Goal: Task Accomplishment & Management: Use online tool/utility

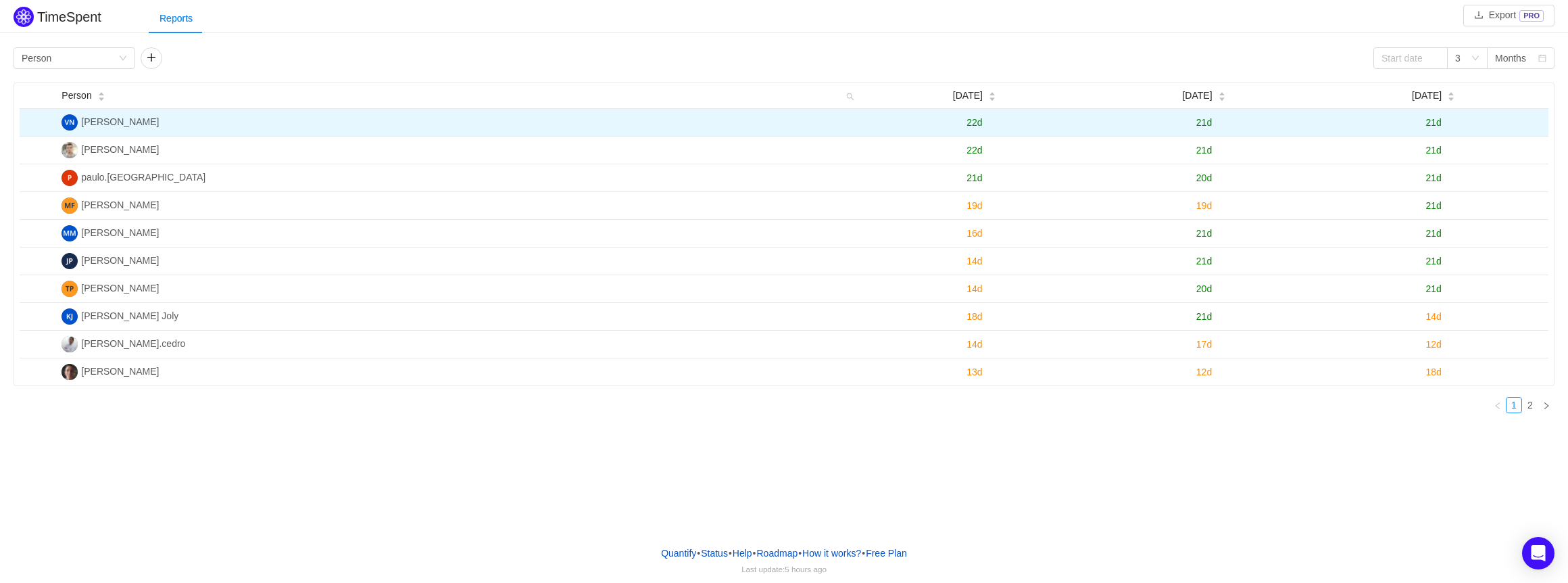
click at [978, 122] on span "22d" at bounding box center [975, 121] width 15 height 11
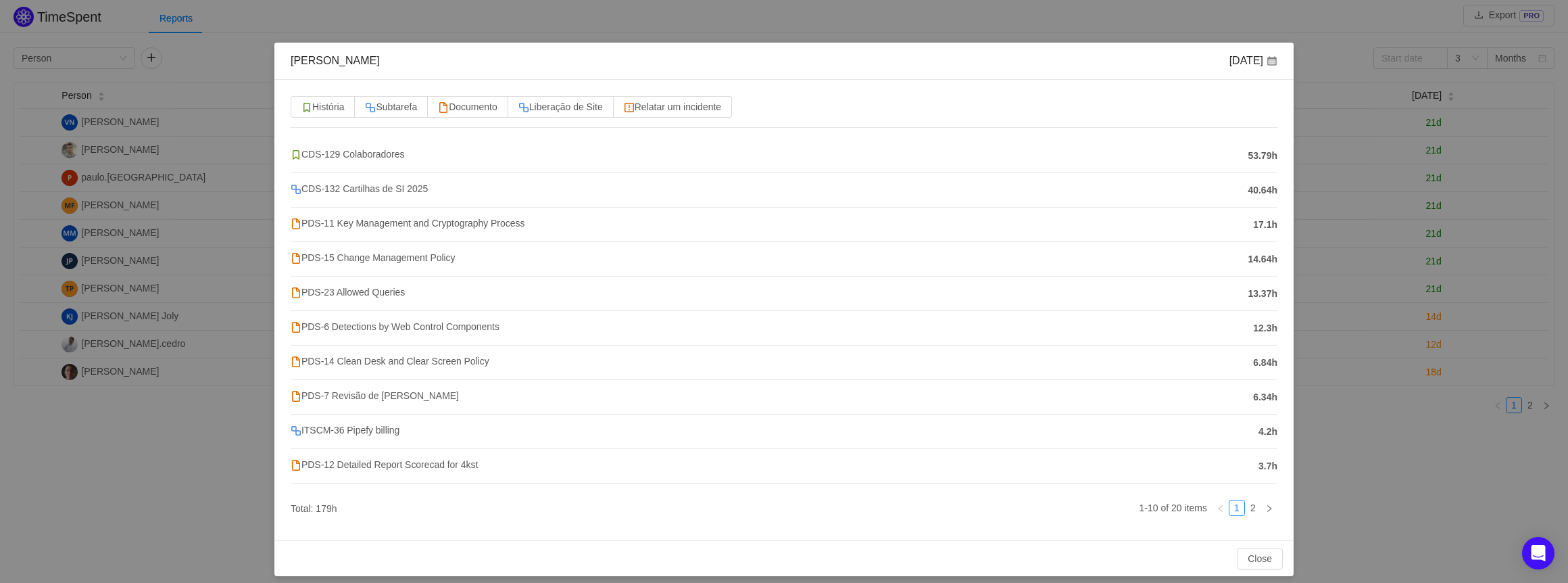
scroll to position [34, 0]
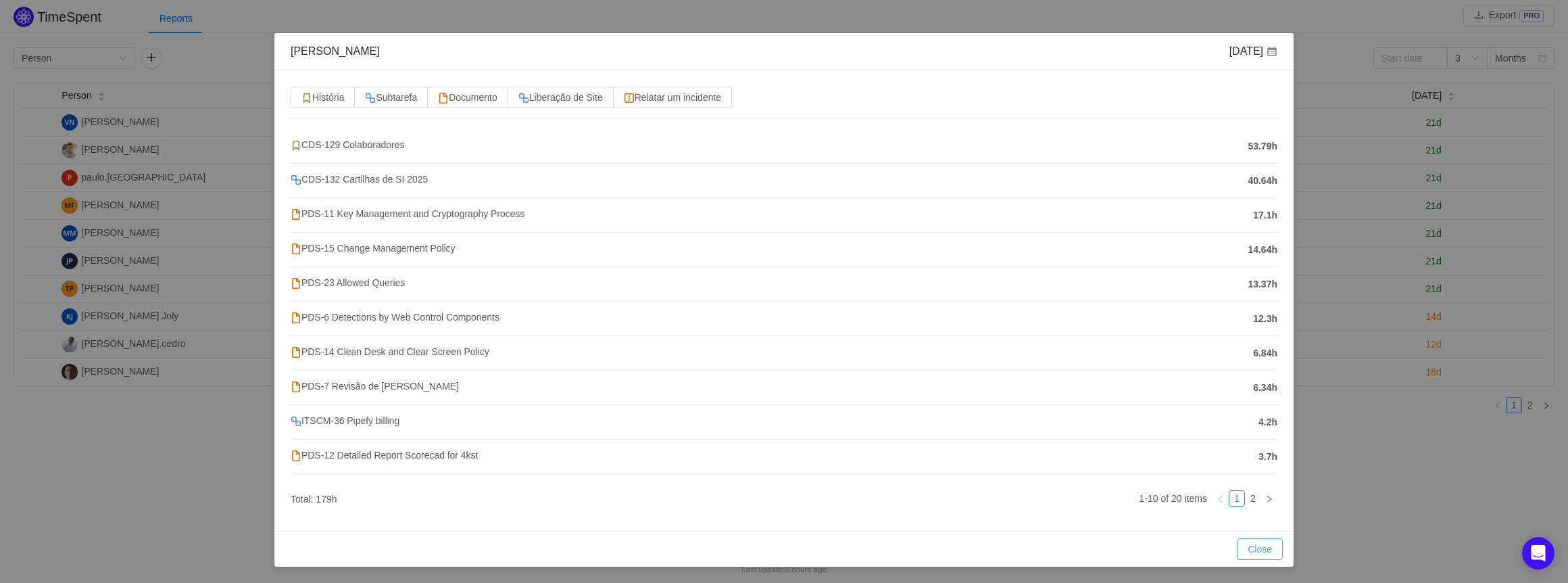
click at [1247, 546] on button "Close" at bounding box center [1260, 549] width 46 height 22
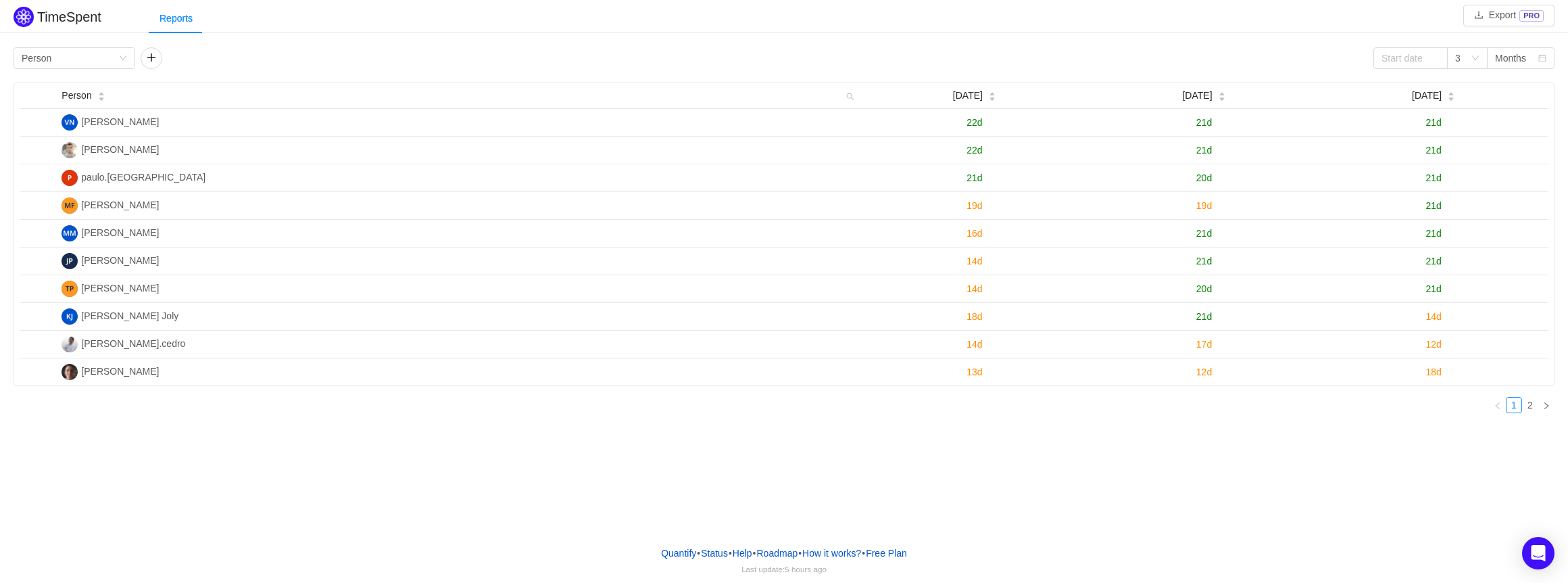
scroll to position [0, 0]
click at [1496, 16] on button "Export PRO" at bounding box center [1510, 15] width 92 height 22
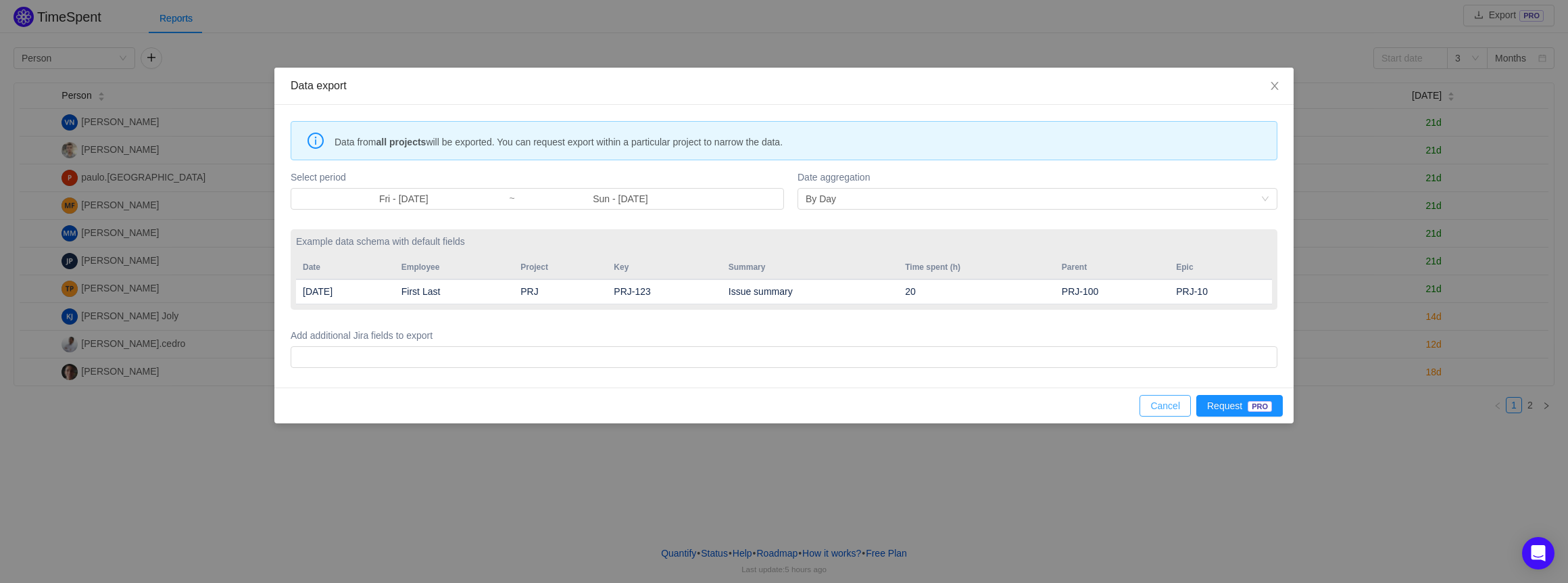
click at [1177, 412] on button "Cancel" at bounding box center [1166, 405] width 52 height 22
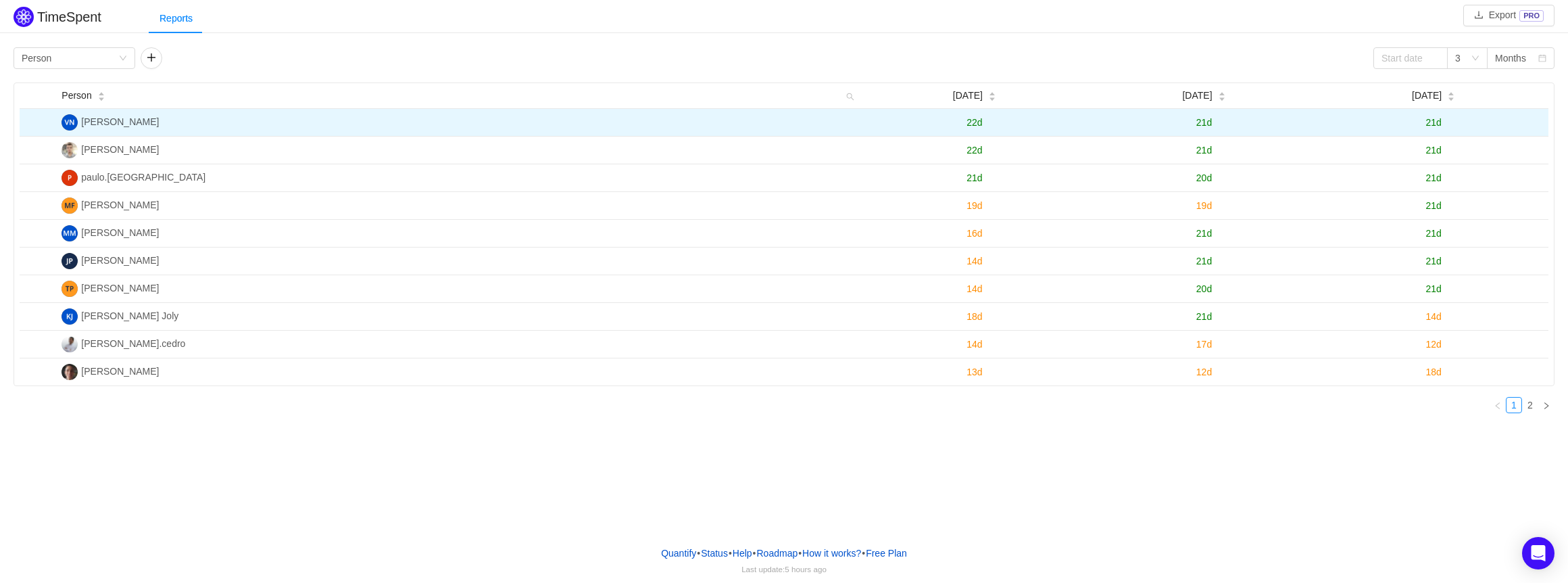
click at [159, 123] on span "Victória Vilela Nogaroto" at bounding box center [119, 121] width 77 height 11
click at [1434, 123] on span "21d" at bounding box center [1433, 121] width 15 height 11
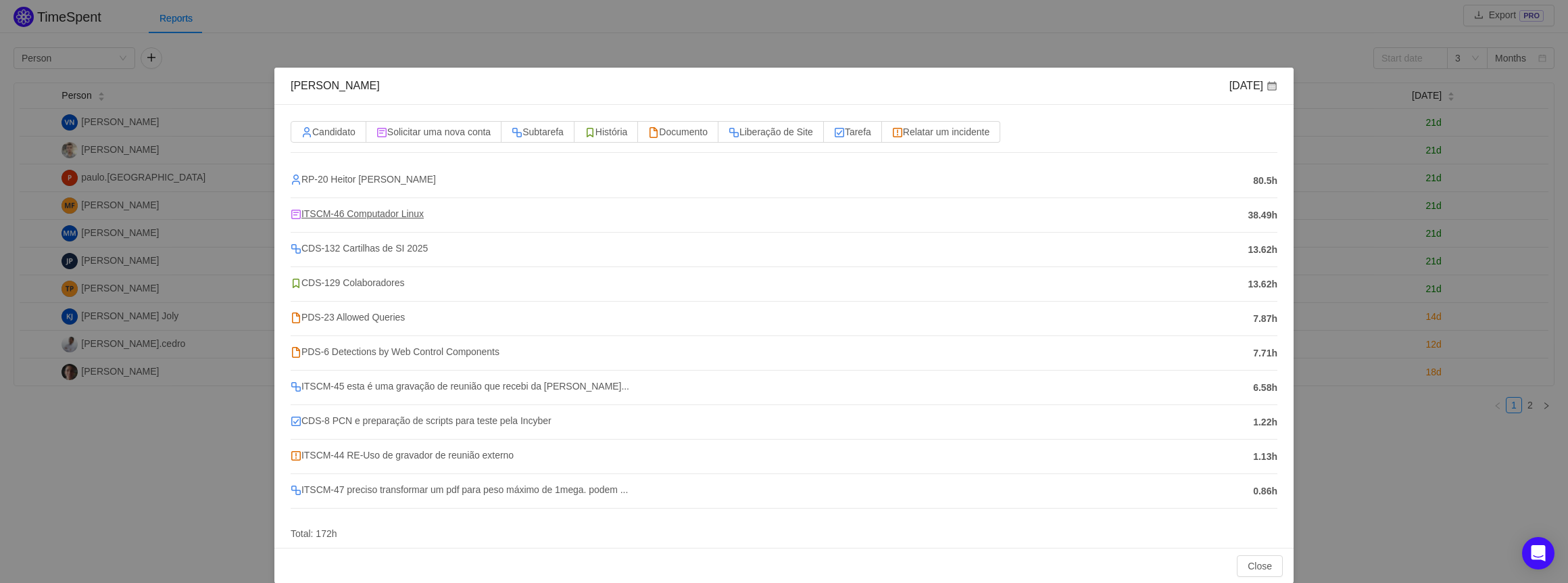
click at [361, 214] on span "ITSCM-46 Computador Linux" at bounding box center [356, 213] width 133 height 11
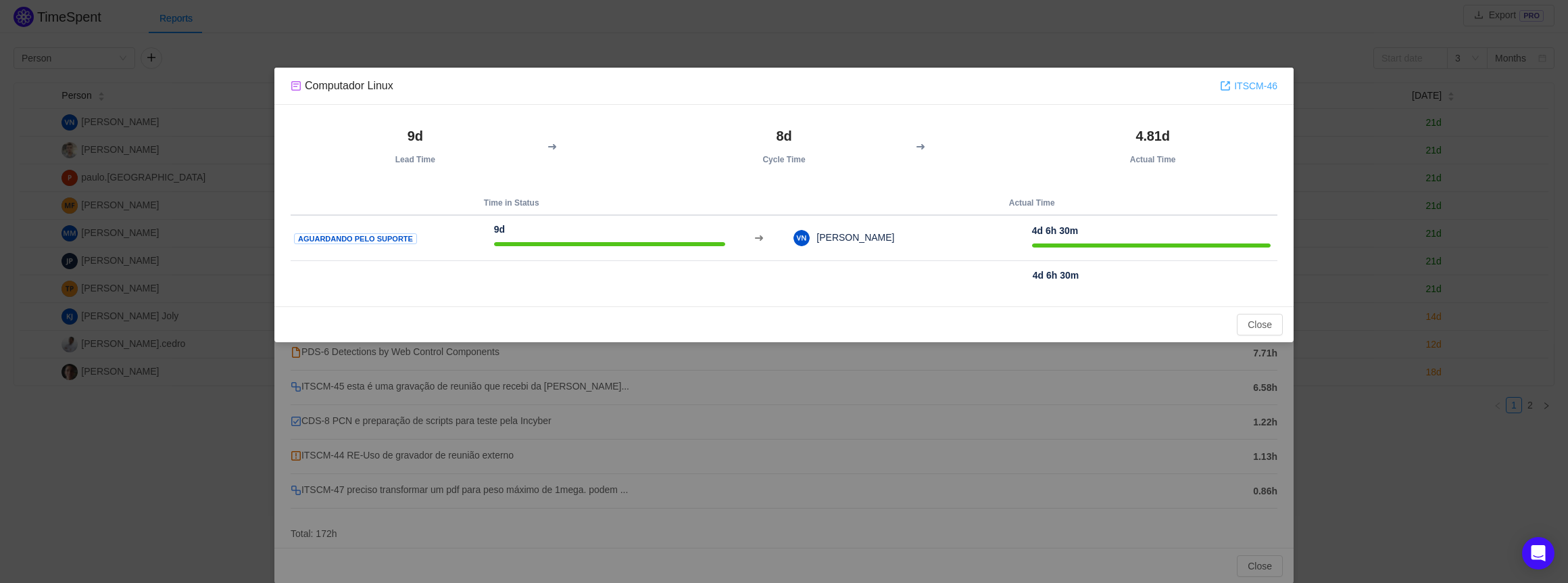
click at [1248, 89] on link "ITSCM-46" at bounding box center [1249, 86] width 57 height 15
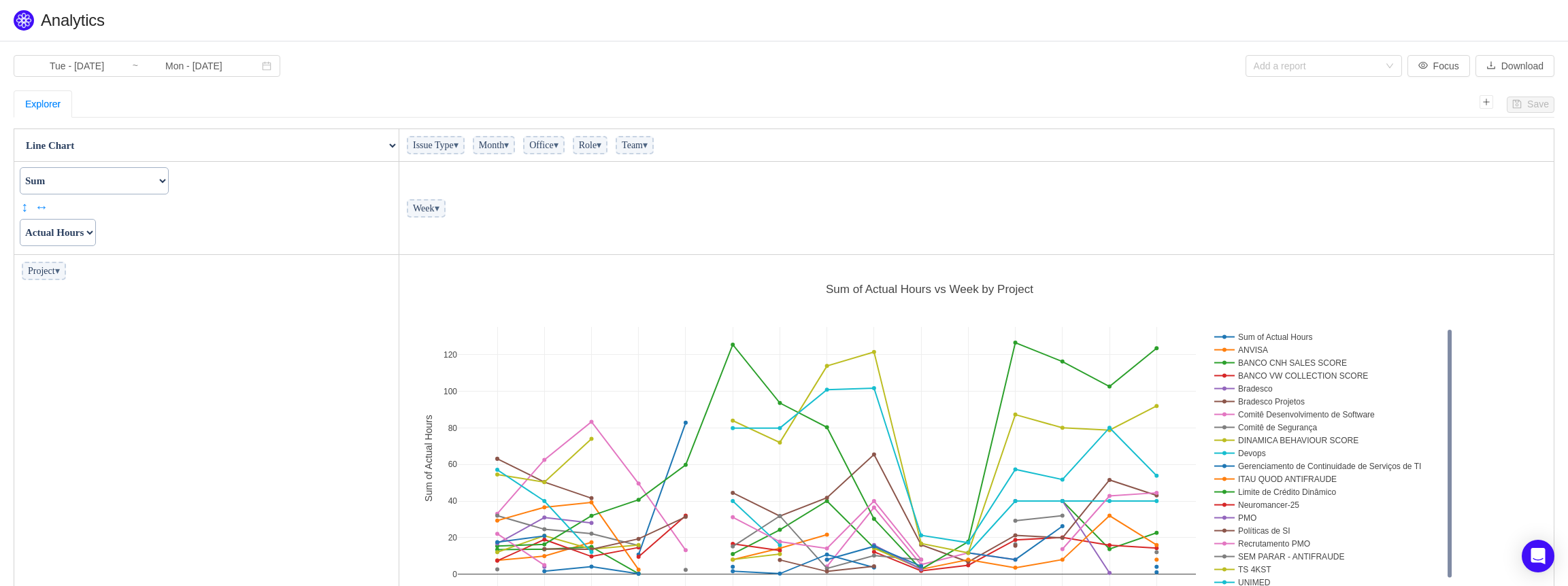
scroll to position [384, 1146]
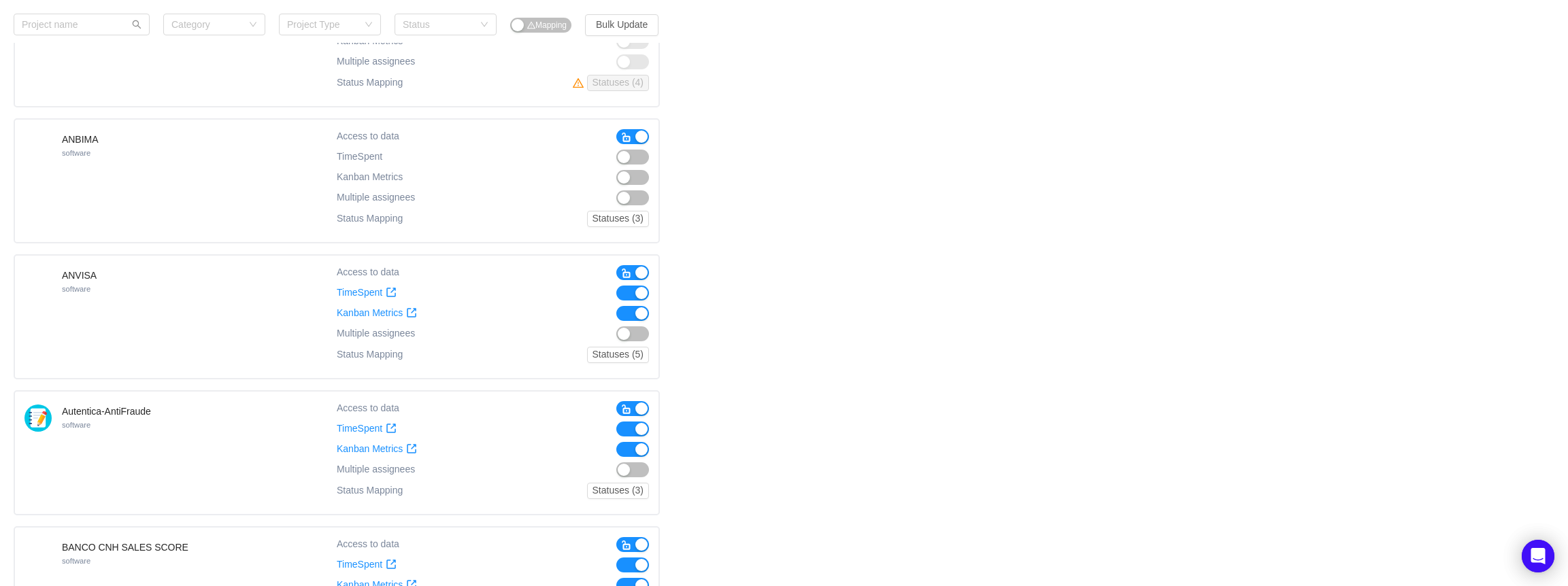
scroll to position [747, 0]
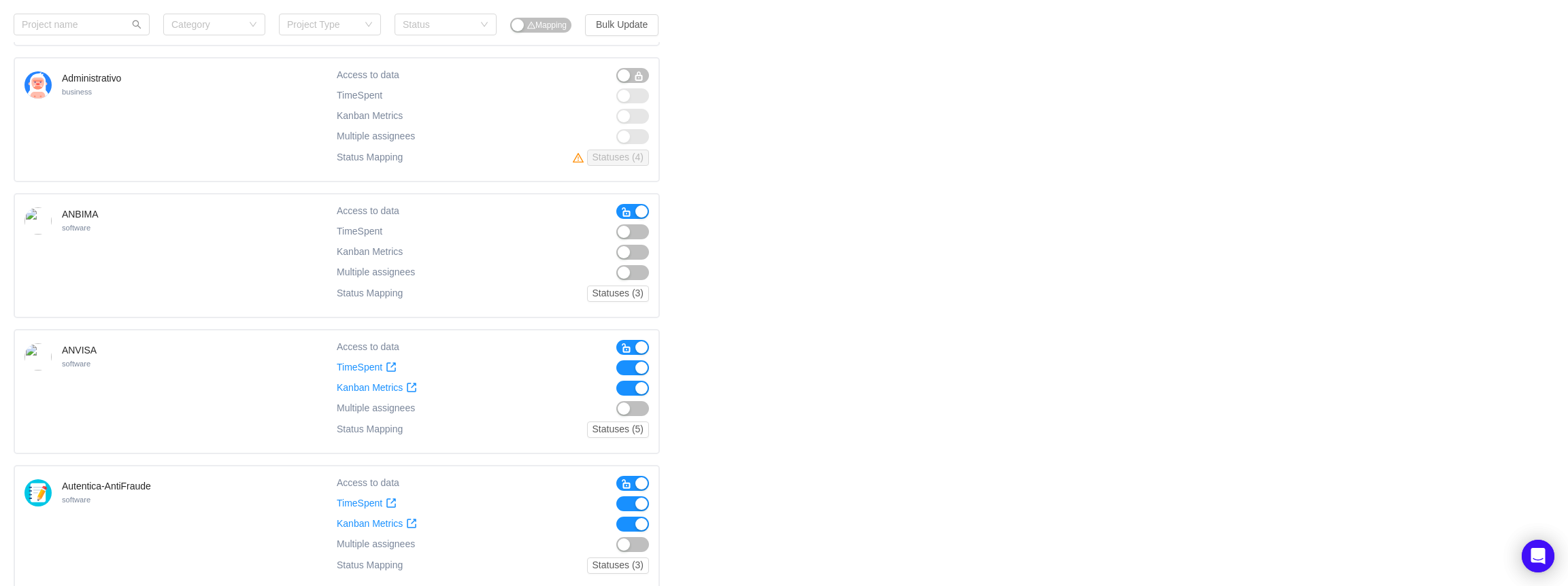
click at [365, 229] on span "TimeSpent" at bounding box center [359, 232] width 45 height 12
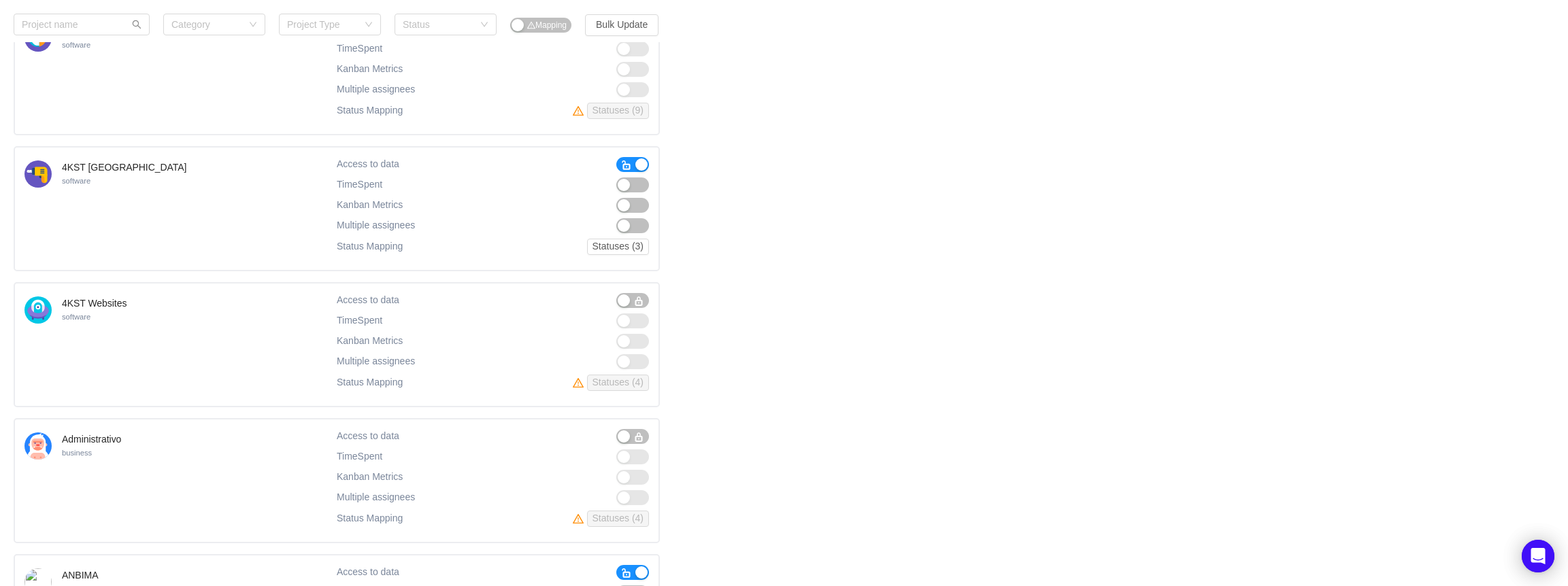
scroll to position [407, 0]
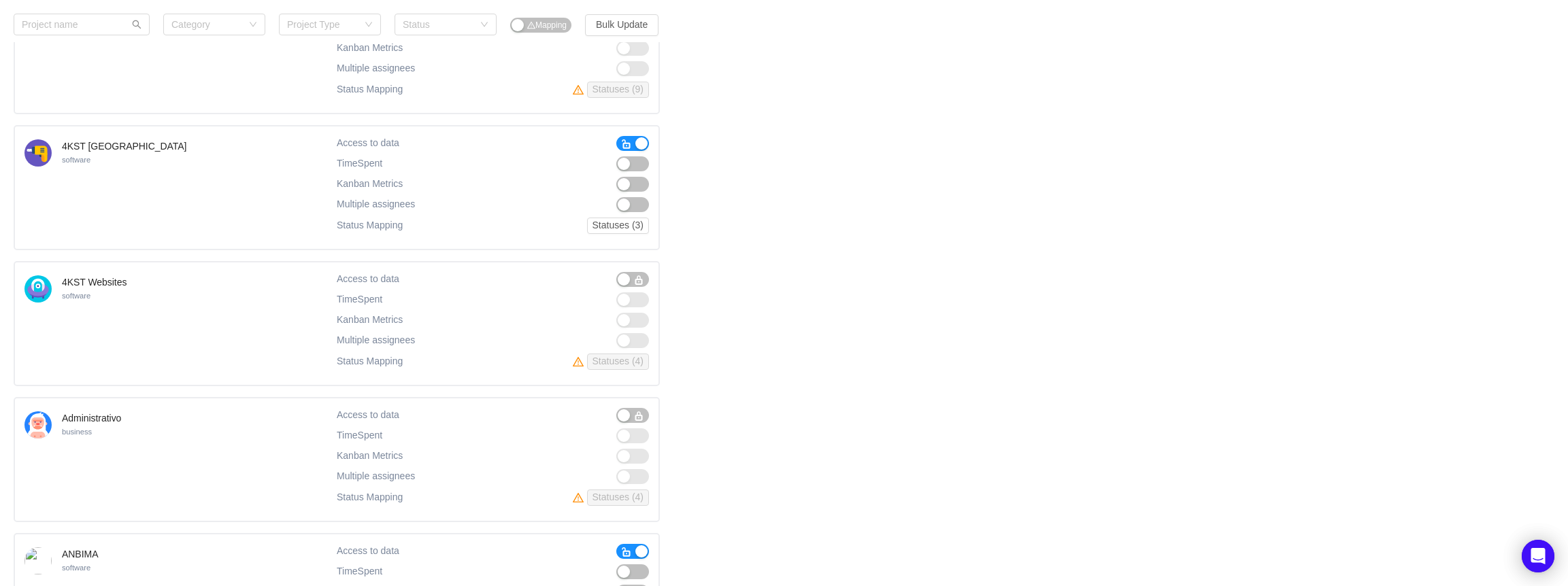
click at [635, 162] on button "button" at bounding box center [633, 164] width 33 height 15
click at [635, 186] on button "button" at bounding box center [633, 184] width 33 height 15
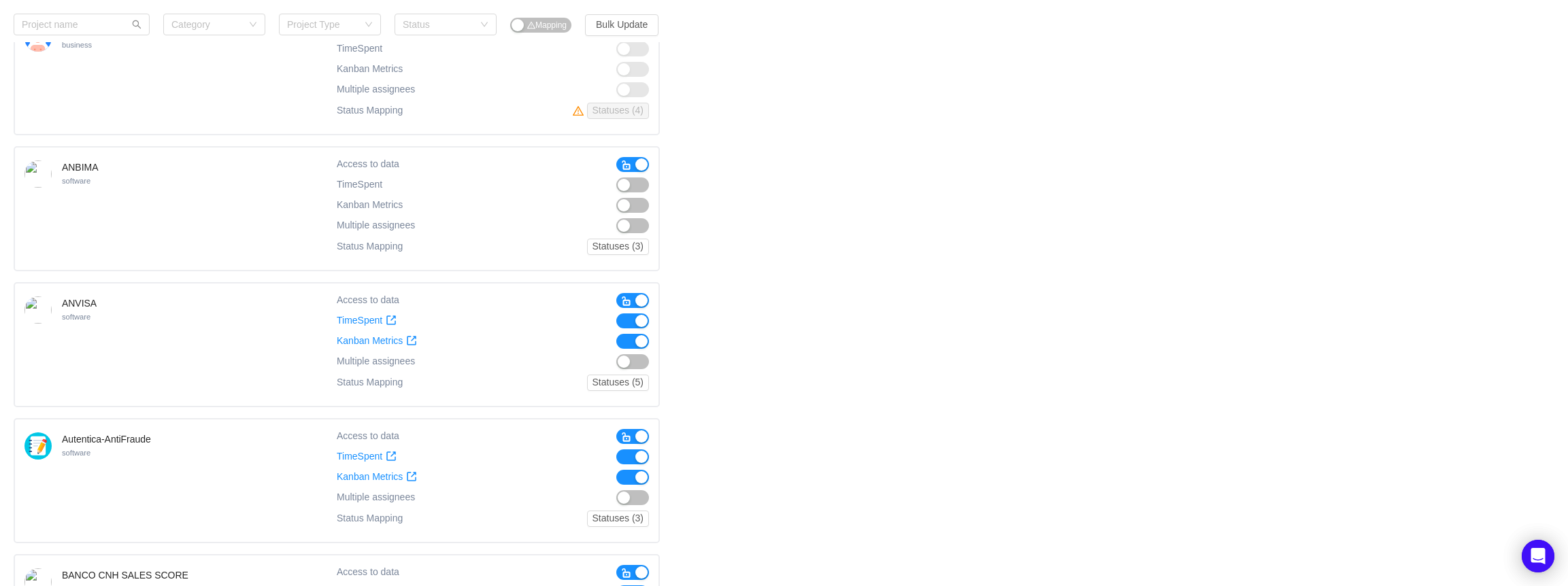
scroll to position [816, 0]
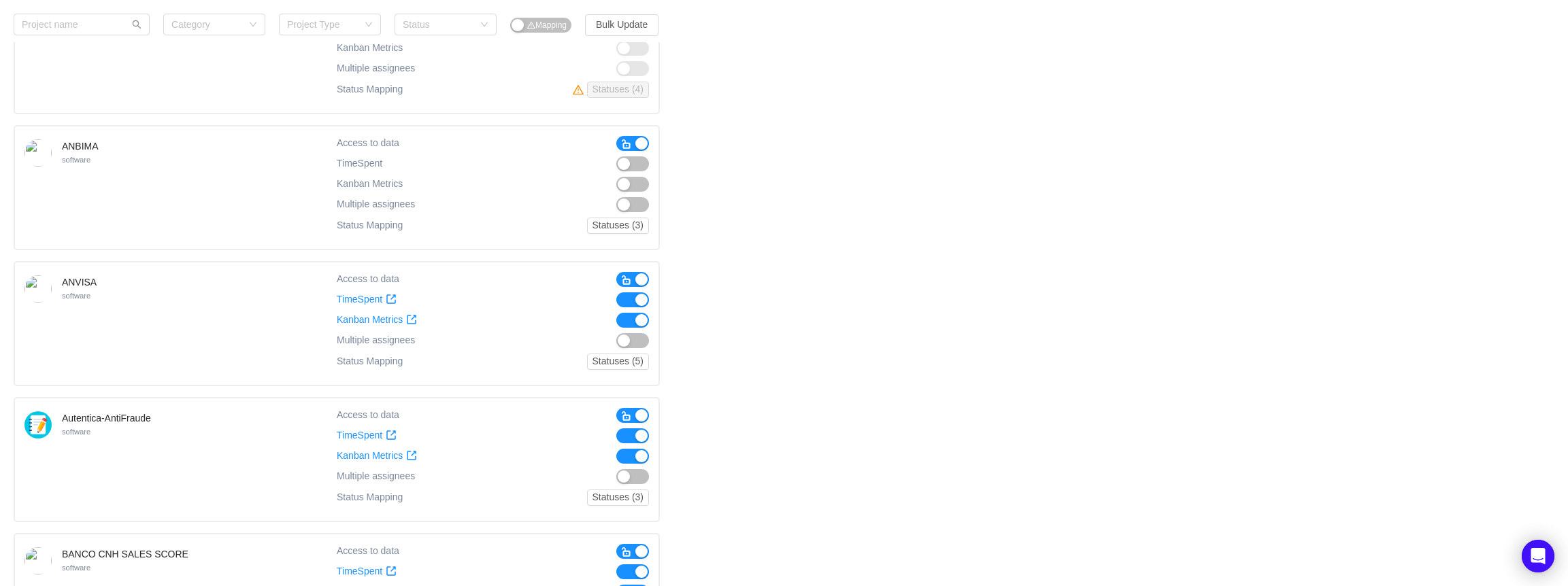
click at [635, 165] on button "button" at bounding box center [633, 164] width 33 height 15
click at [644, 180] on button "button" at bounding box center [633, 184] width 33 height 15
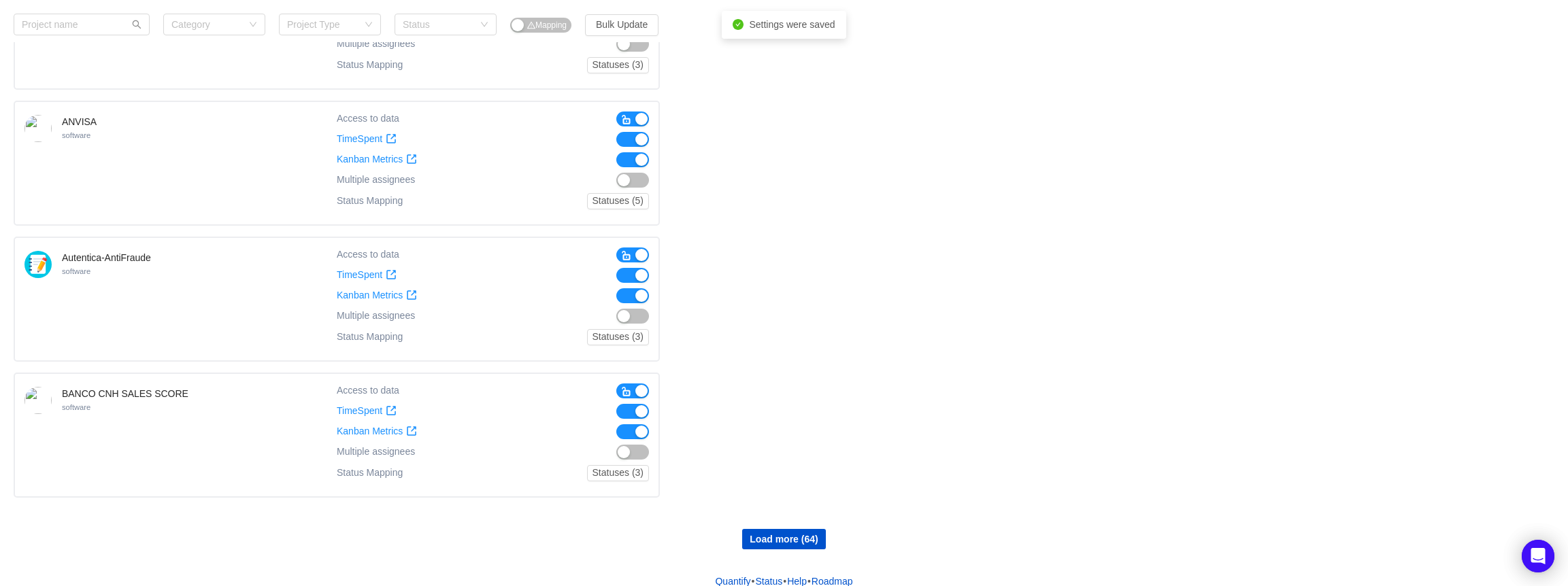
scroll to position [989, 0]
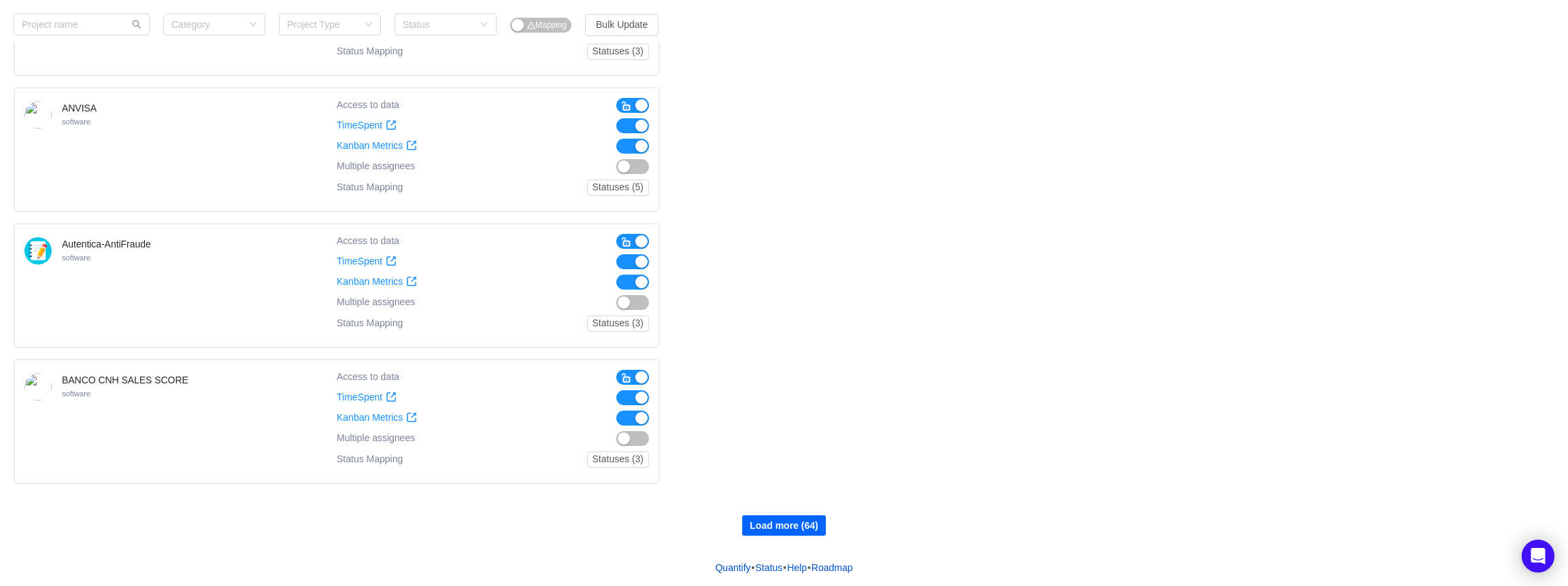
click at [778, 528] on button "Load more (64)" at bounding box center [784, 525] width 83 height 20
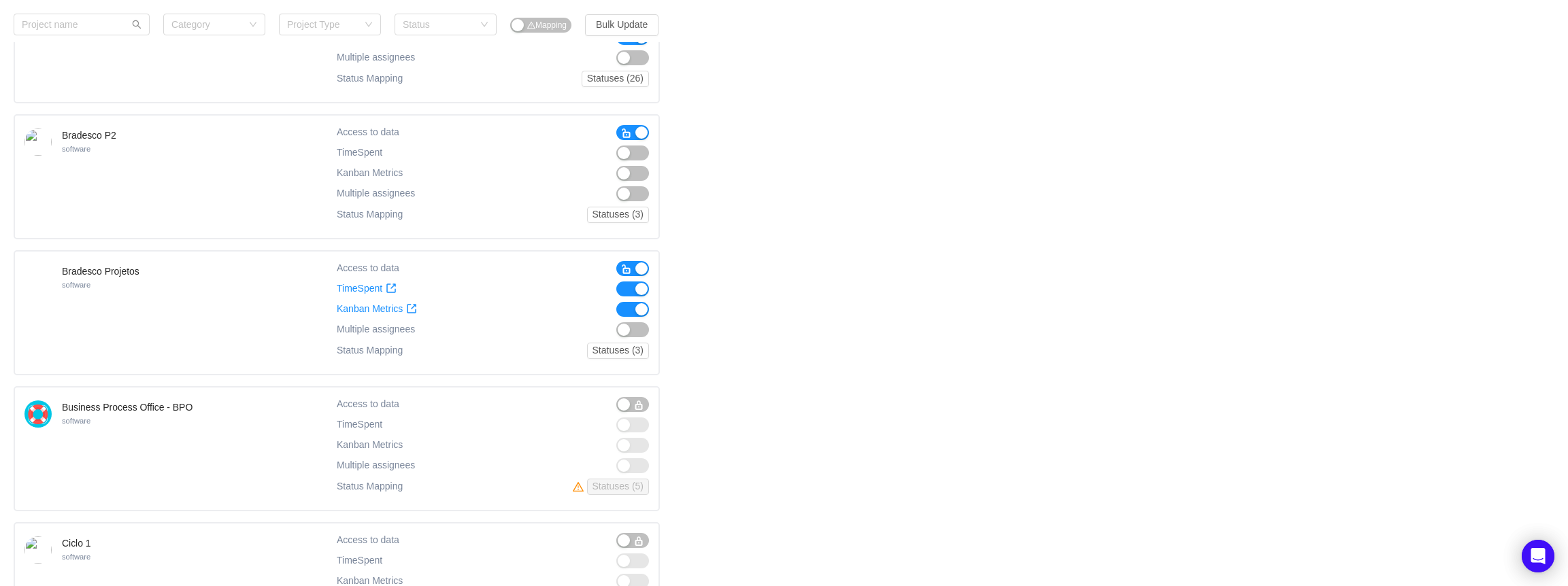
scroll to position [1805, 0]
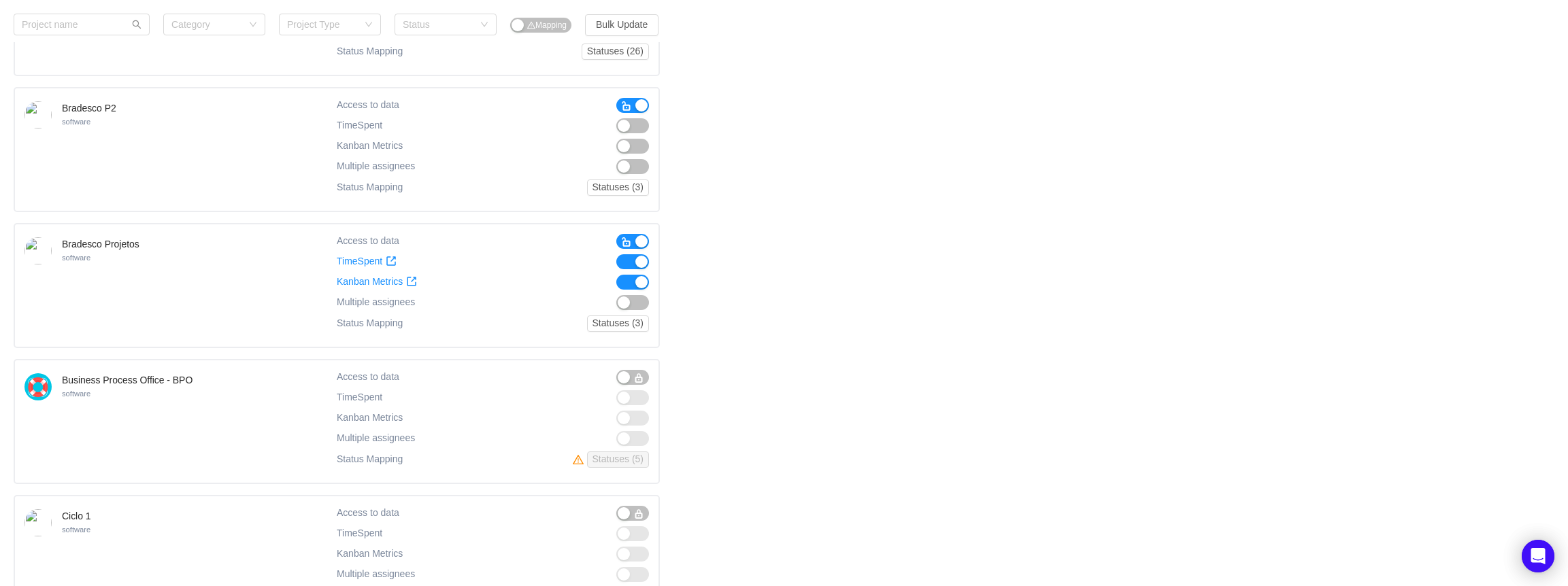
click at [632, 132] on button "button" at bounding box center [633, 126] width 33 height 15
click at [635, 141] on button "button" at bounding box center [633, 146] width 33 height 15
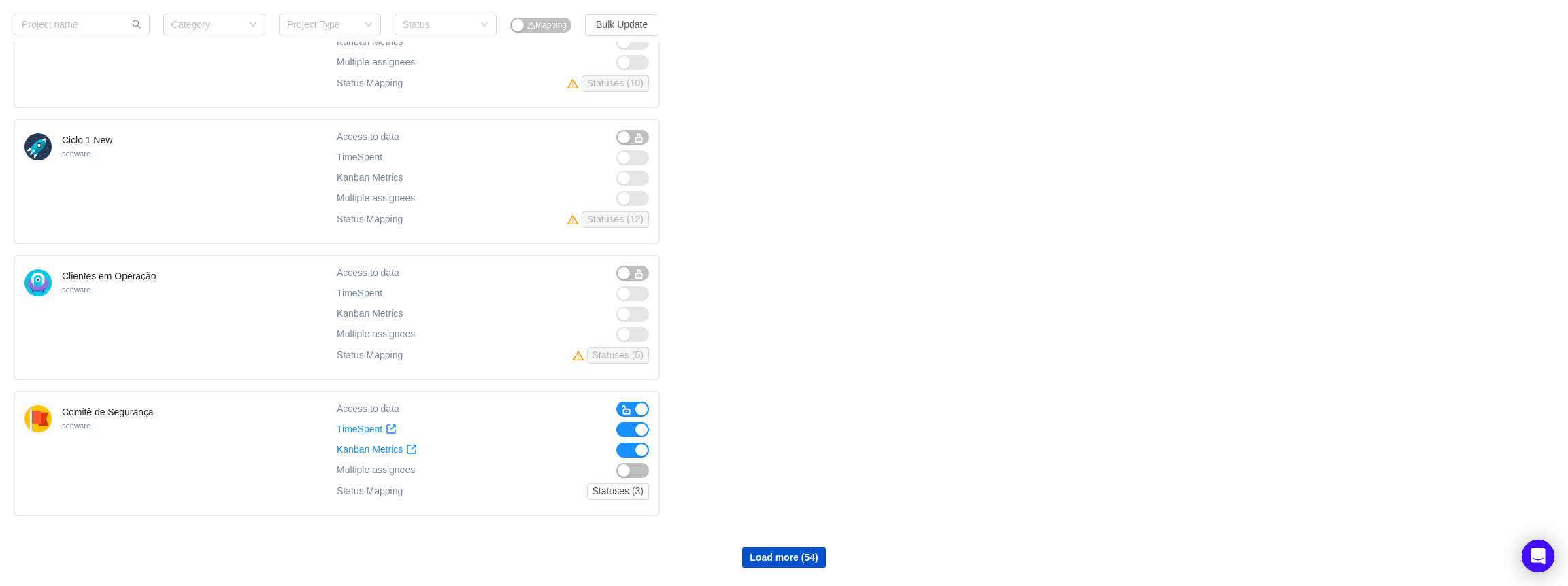
scroll to position [2349, 0]
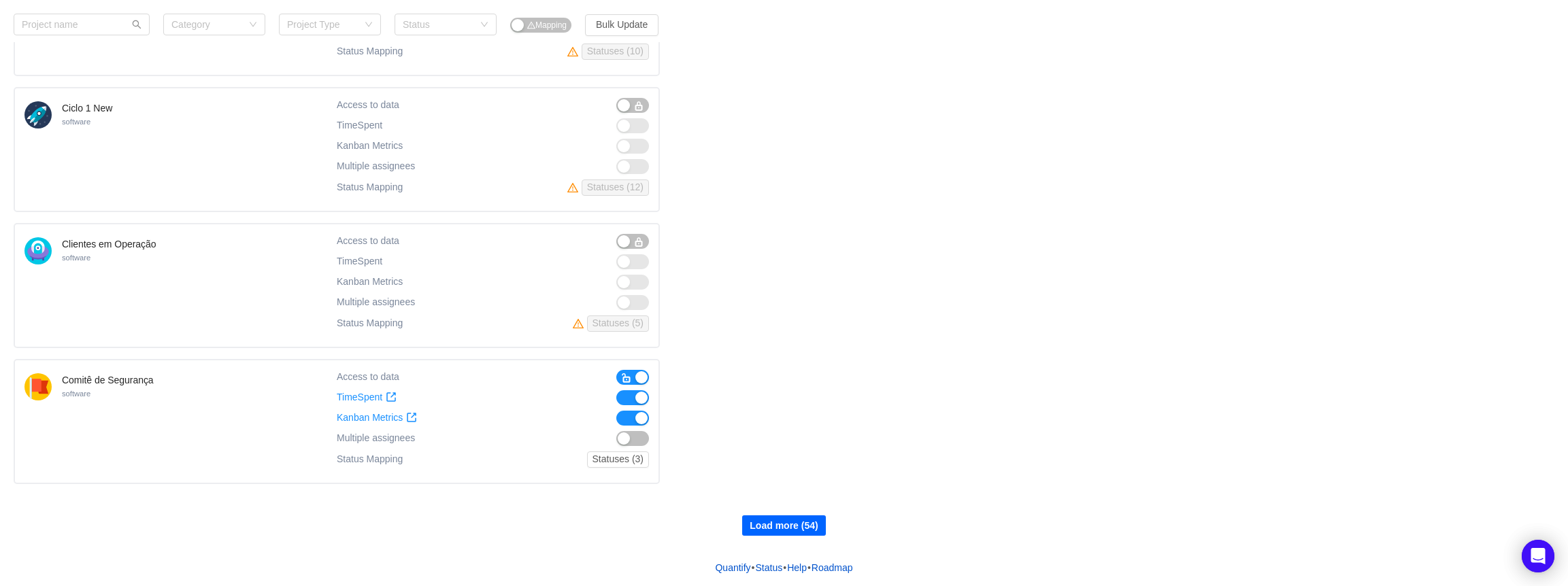
click at [776, 520] on button "Load more (54)" at bounding box center [784, 525] width 83 height 20
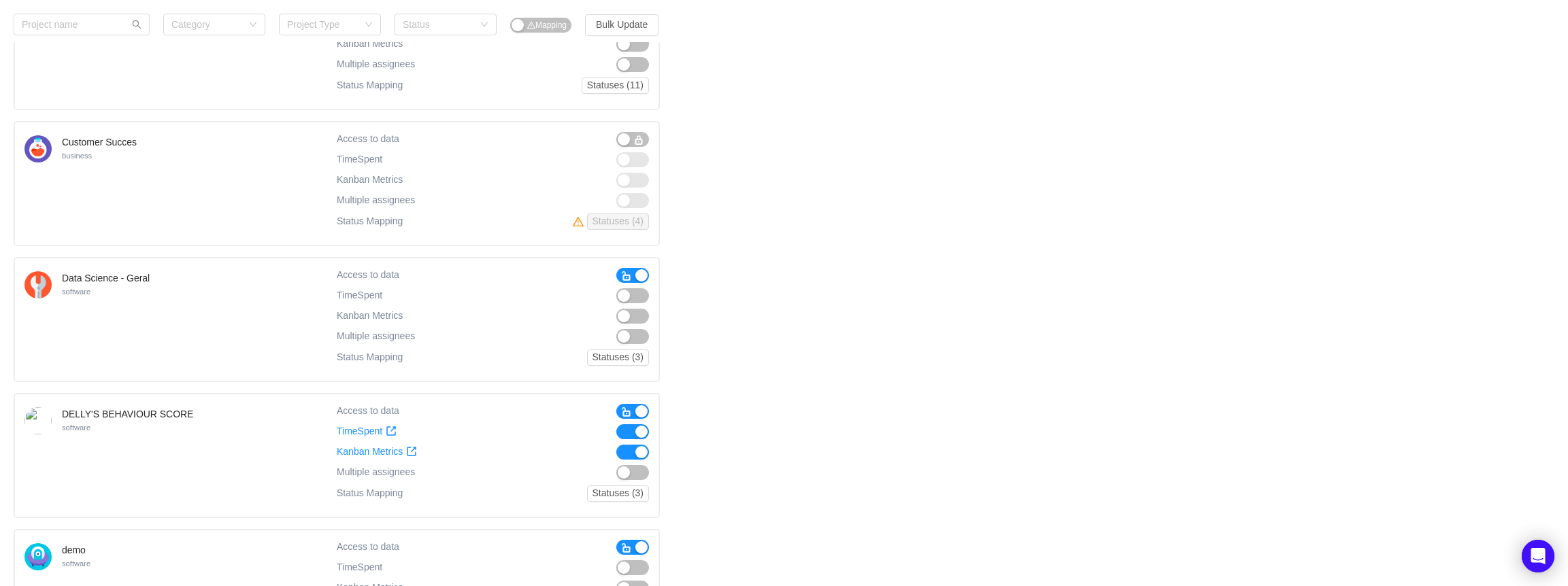
scroll to position [3504, 0]
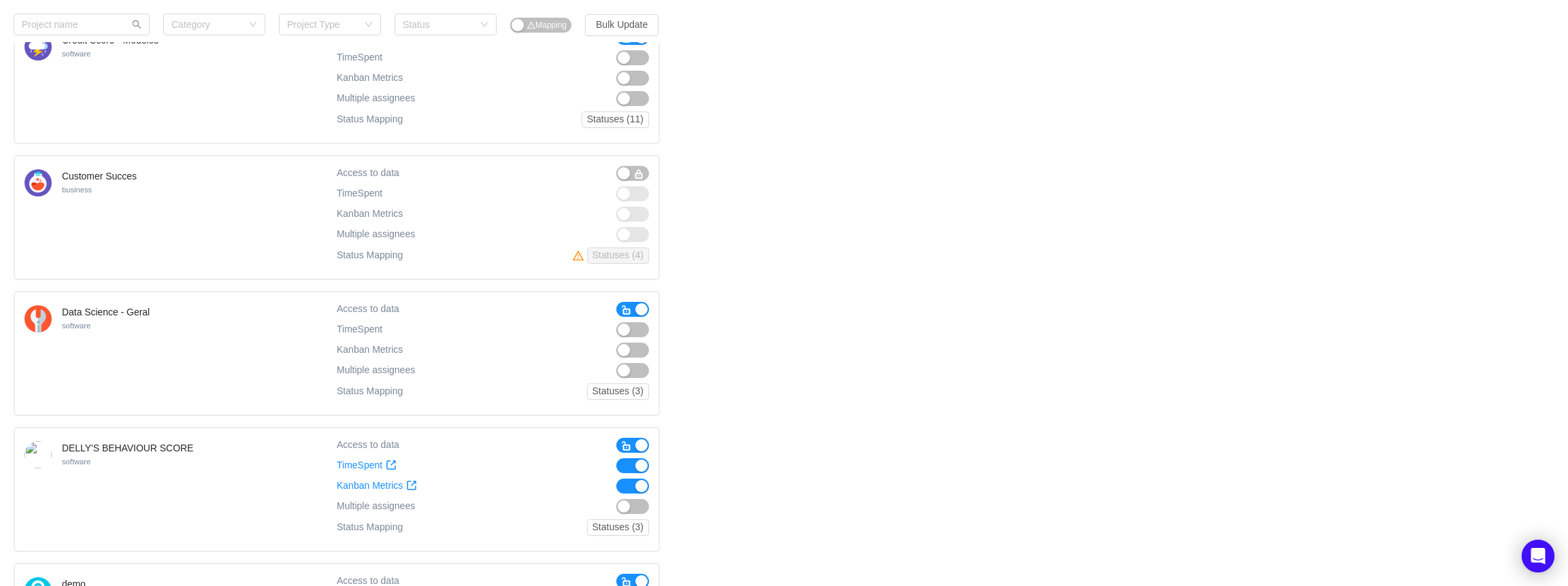
click at [642, 338] on div "Access to data TimeSpent TimeSpent Kanban Metrics Kanban Metrics Multiple assig…" at bounding box center [492, 354] width 312 height 104
click at [640, 330] on button "button" at bounding box center [633, 330] width 33 height 15
click at [642, 346] on button "button" at bounding box center [633, 351] width 33 height 15
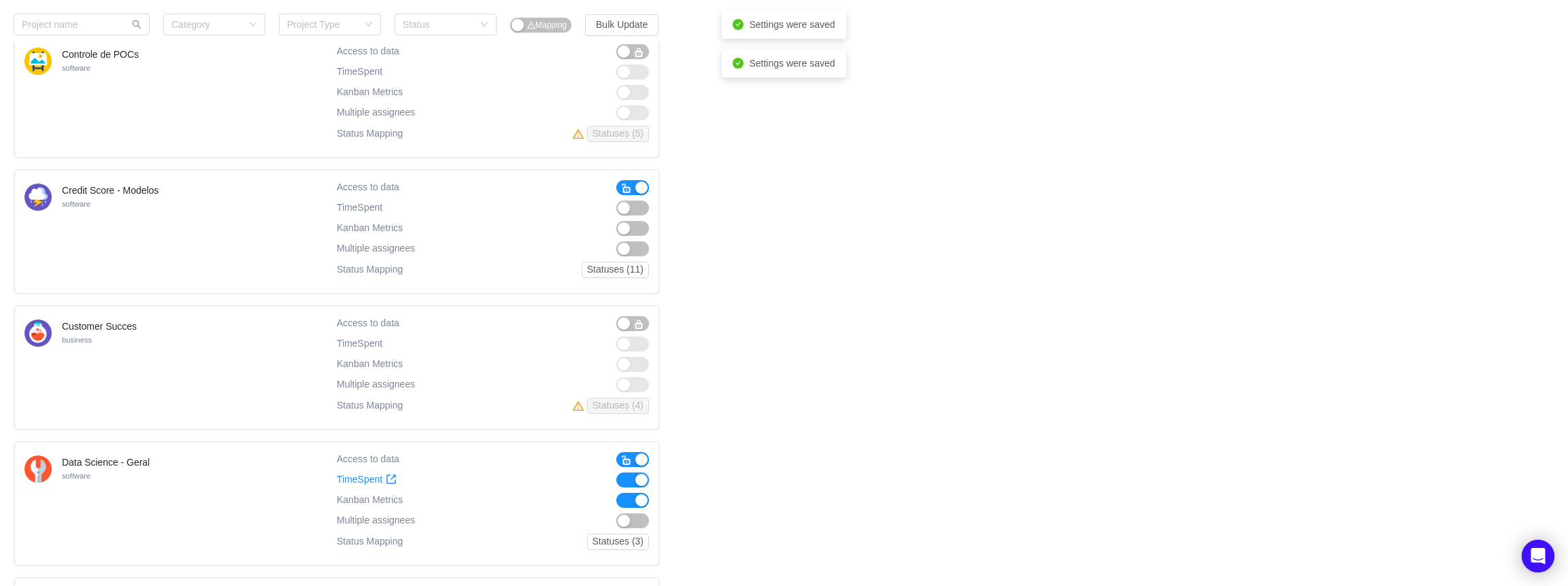
scroll to position [3300, 0]
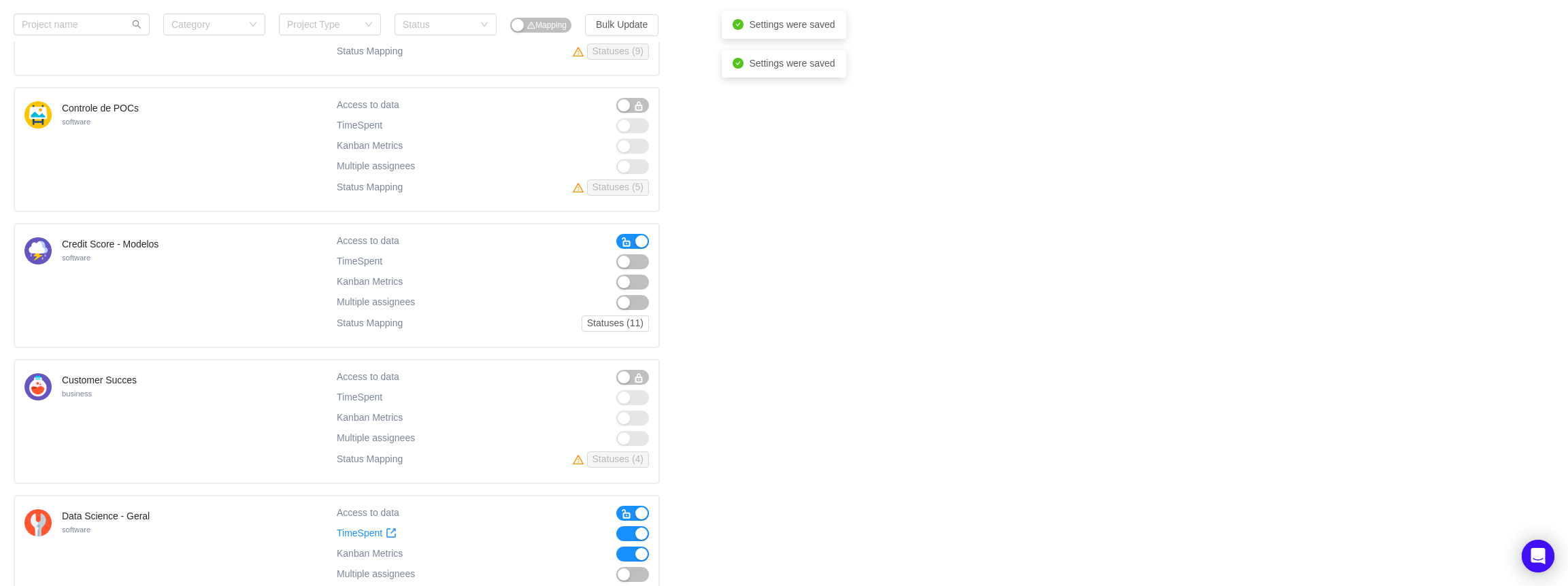
click at [632, 261] on button "button" at bounding box center [633, 262] width 33 height 15
click at [640, 279] on button "button" at bounding box center [633, 282] width 33 height 15
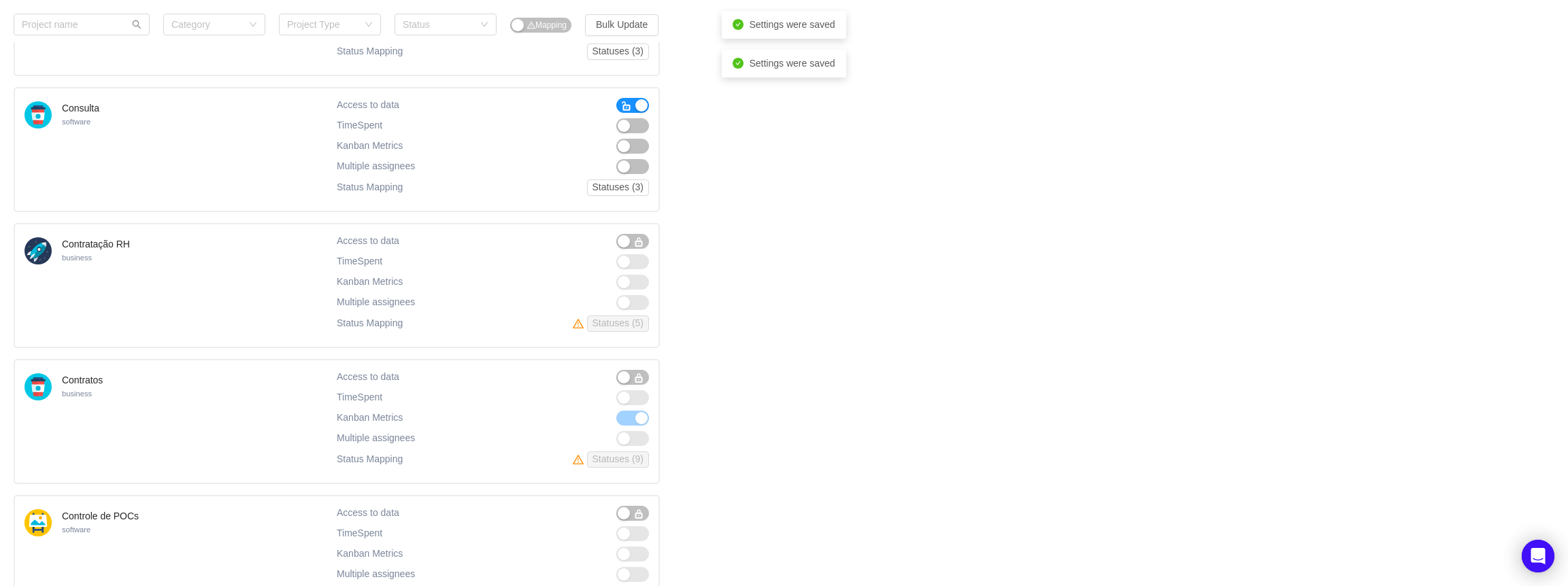
scroll to position [2824, 0]
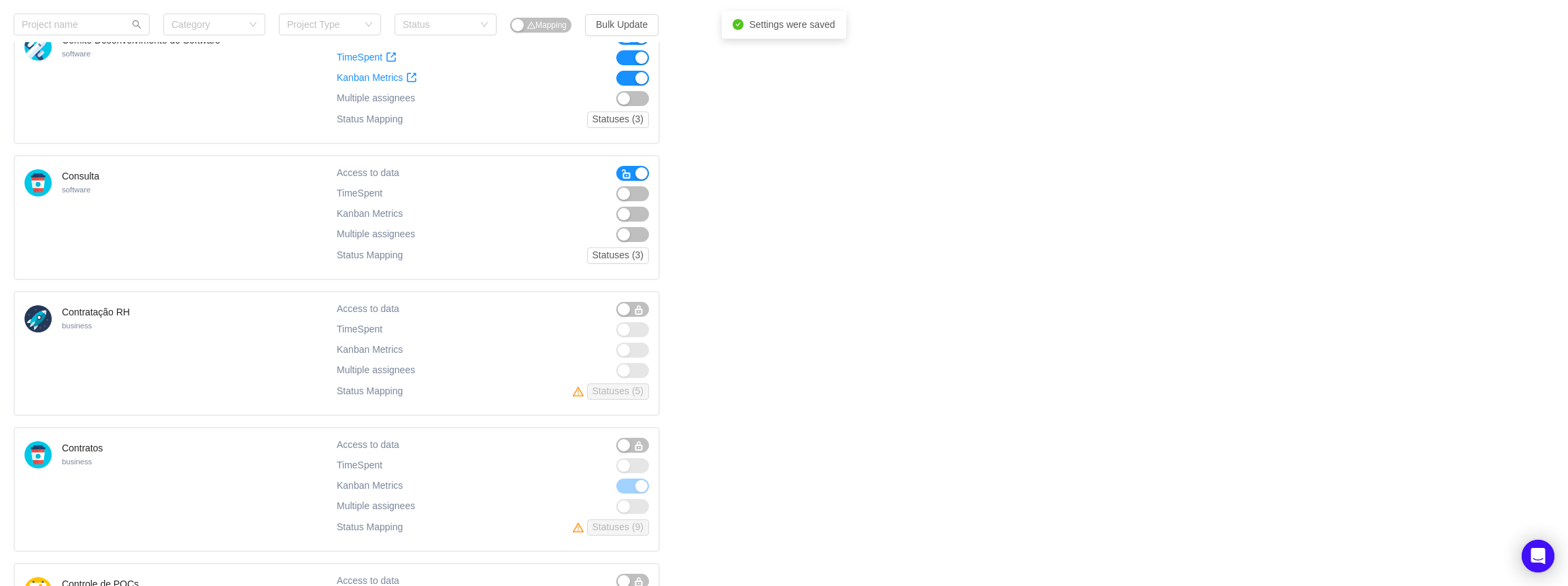
click at [637, 191] on button "button" at bounding box center [633, 194] width 33 height 15
click at [643, 212] on button "button" at bounding box center [633, 214] width 33 height 15
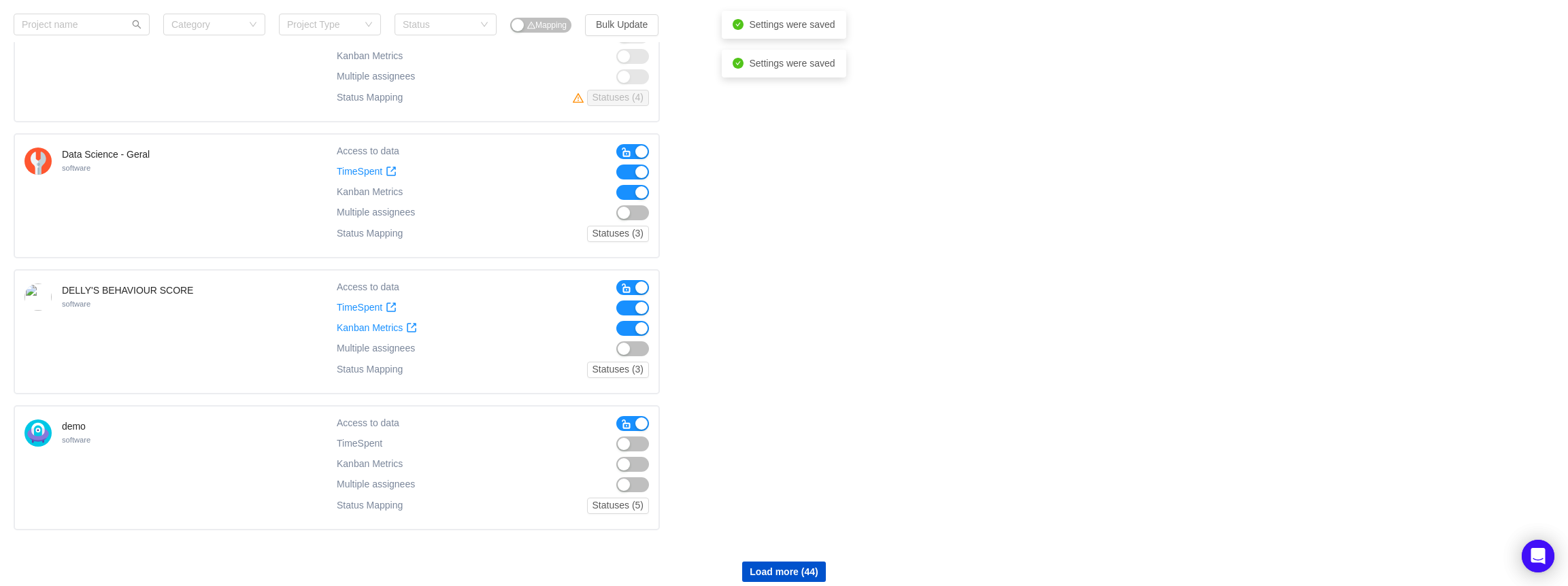
scroll to position [3708, 0]
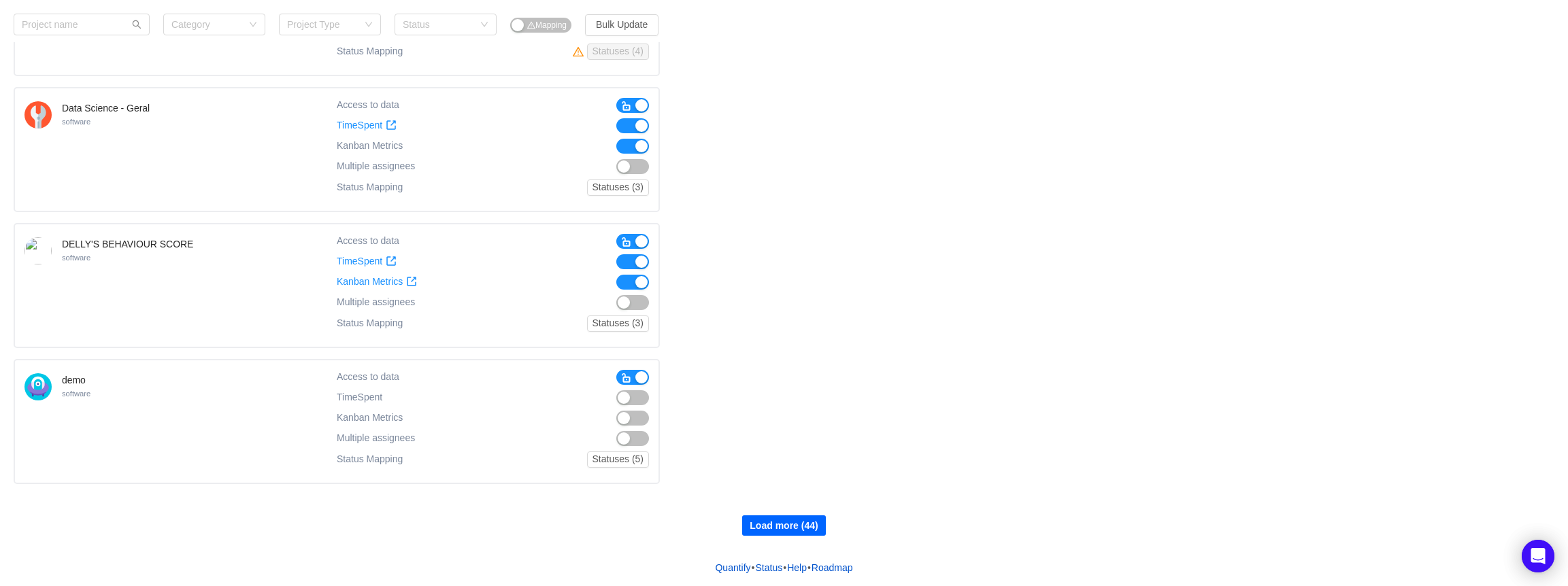
click at [773, 529] on button "Load more (44)" at bounding box center [784, 525] width 83 height 20
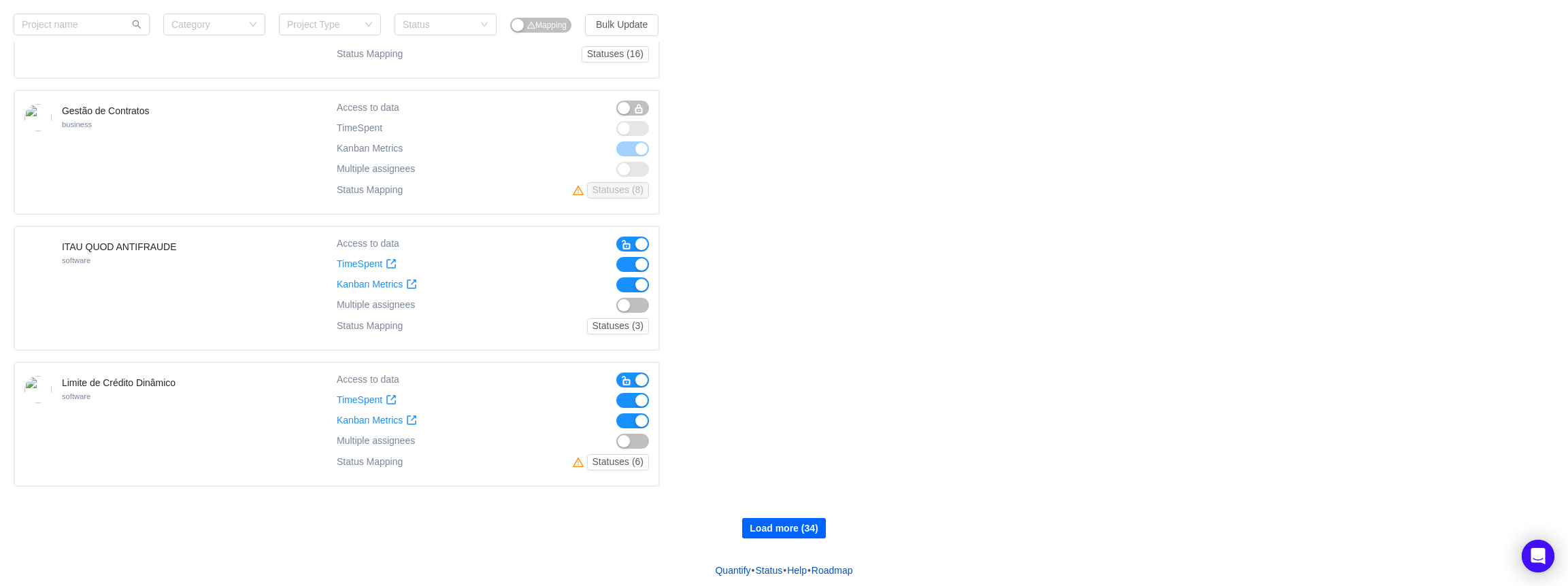
scroll to position [5067, 0]
drag, startPoint x: 784, startPoint y: 525, endPoint x: 758, endPoint y: 460, distance: 70.0
click at [784, 525] on button "Load more (34)" at bounding box center [784, 525] width 83 height 20
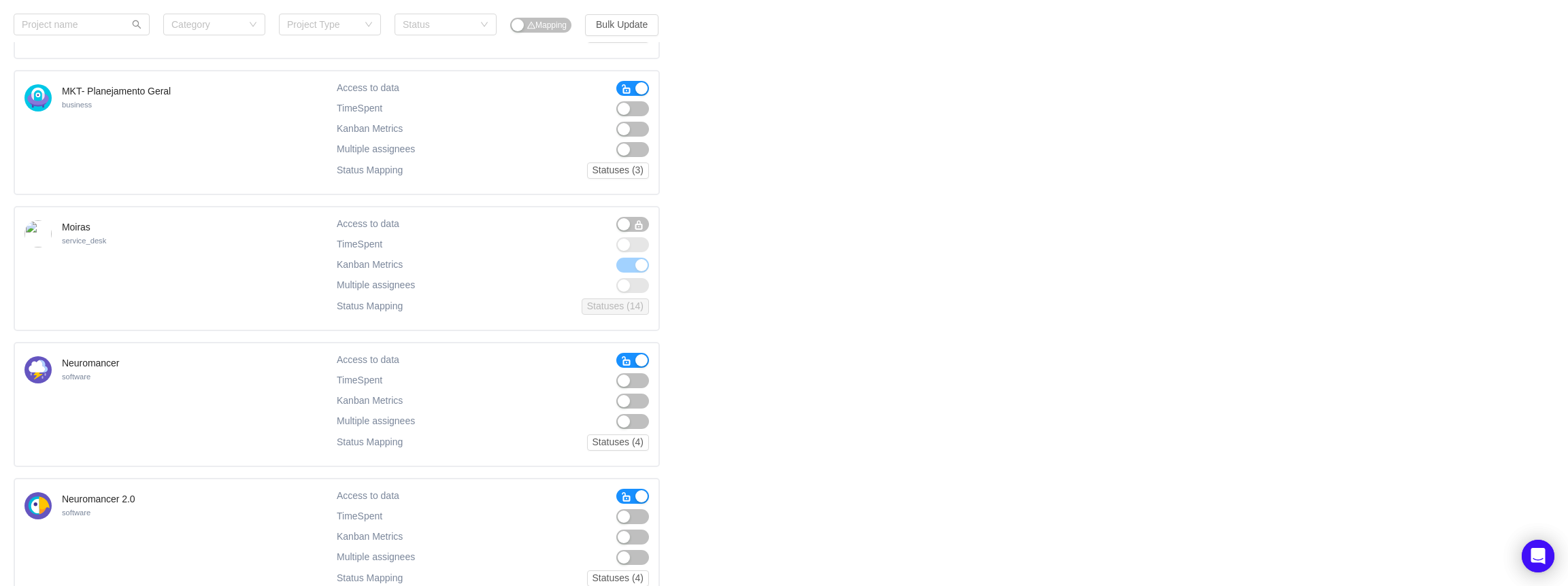
scroll to position [5951, 0]
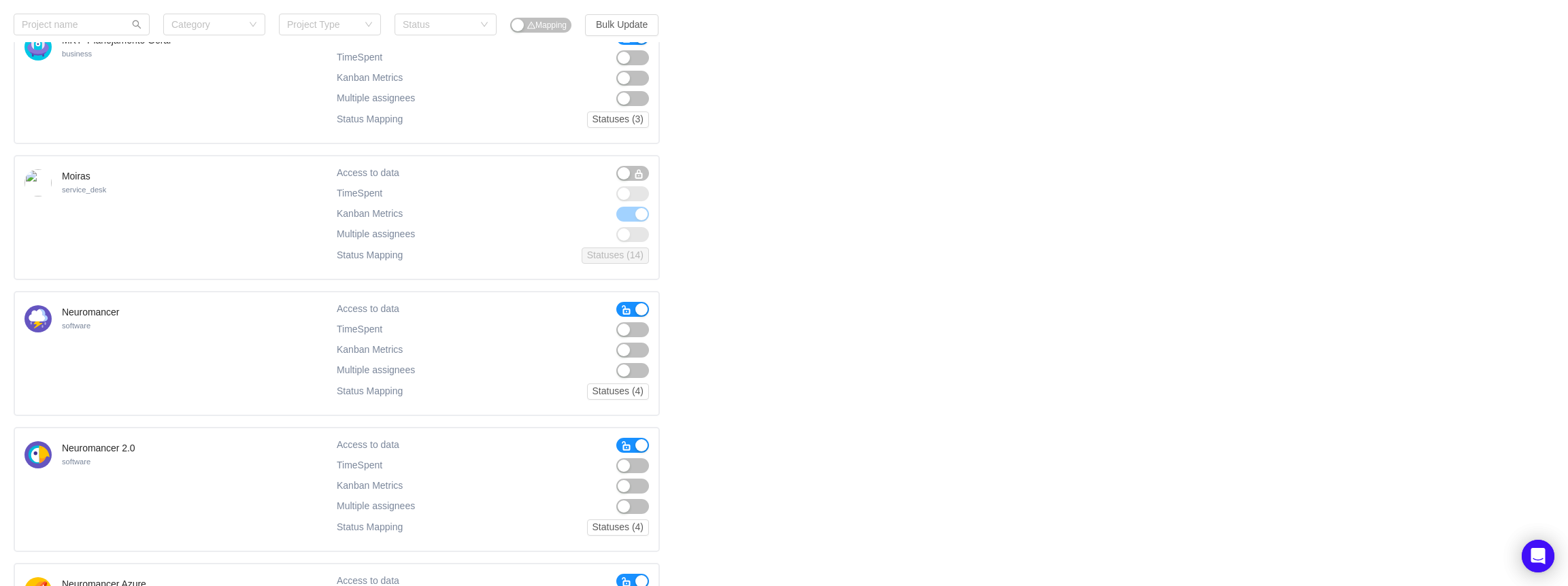
click at [632, 327] on button "button" at bounding box center [633, 330] width 33 height 15
click at [638, 345] on button "button" at bounding box center [633, 351] width 33 height 15
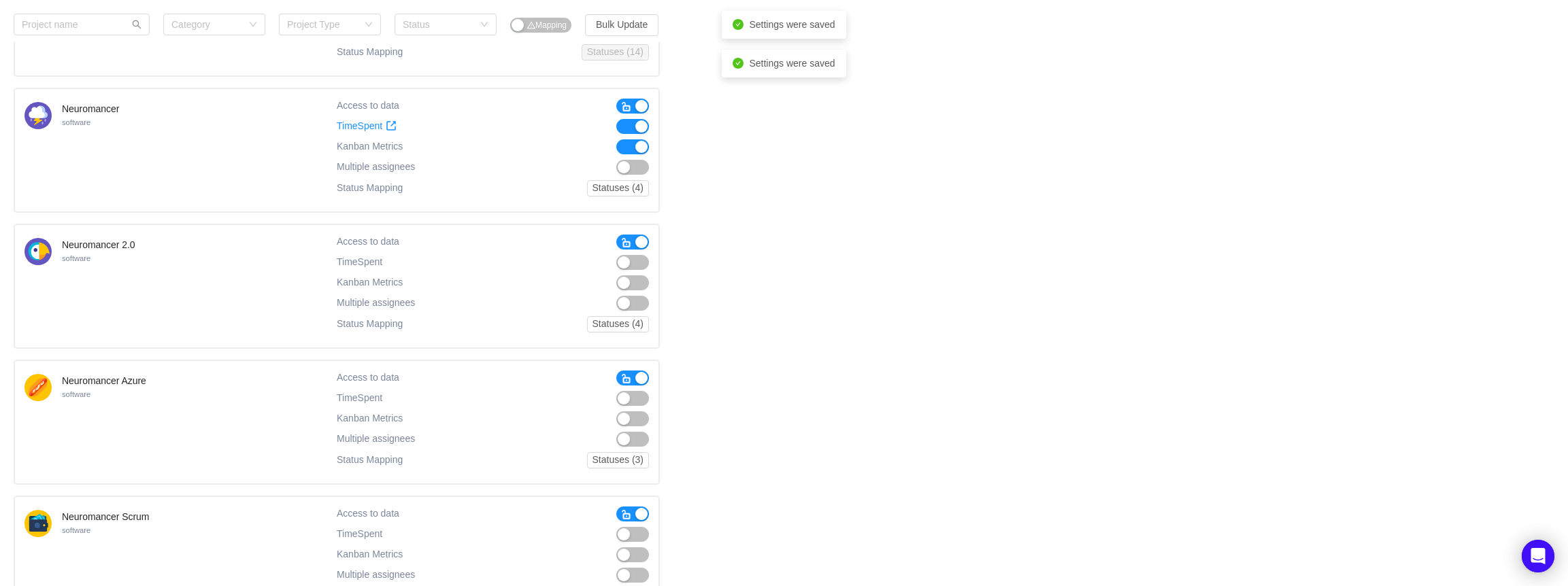
scroll to position [6155, 0]
click at [636, 265] on button "button" at bounding box center [633, 262] width 33 height 15
click at [638, 283] on button "button" at bounding box center [633, 282] width 33 height 15
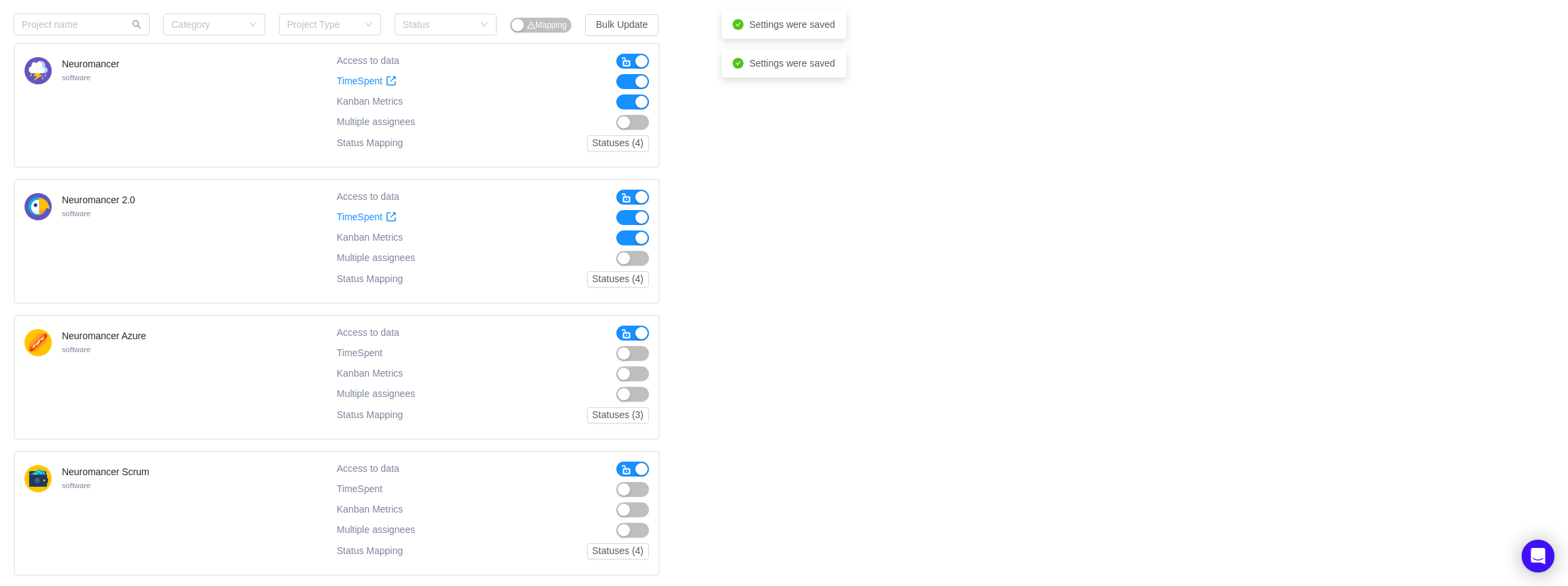
scroll to position [6290, 0]
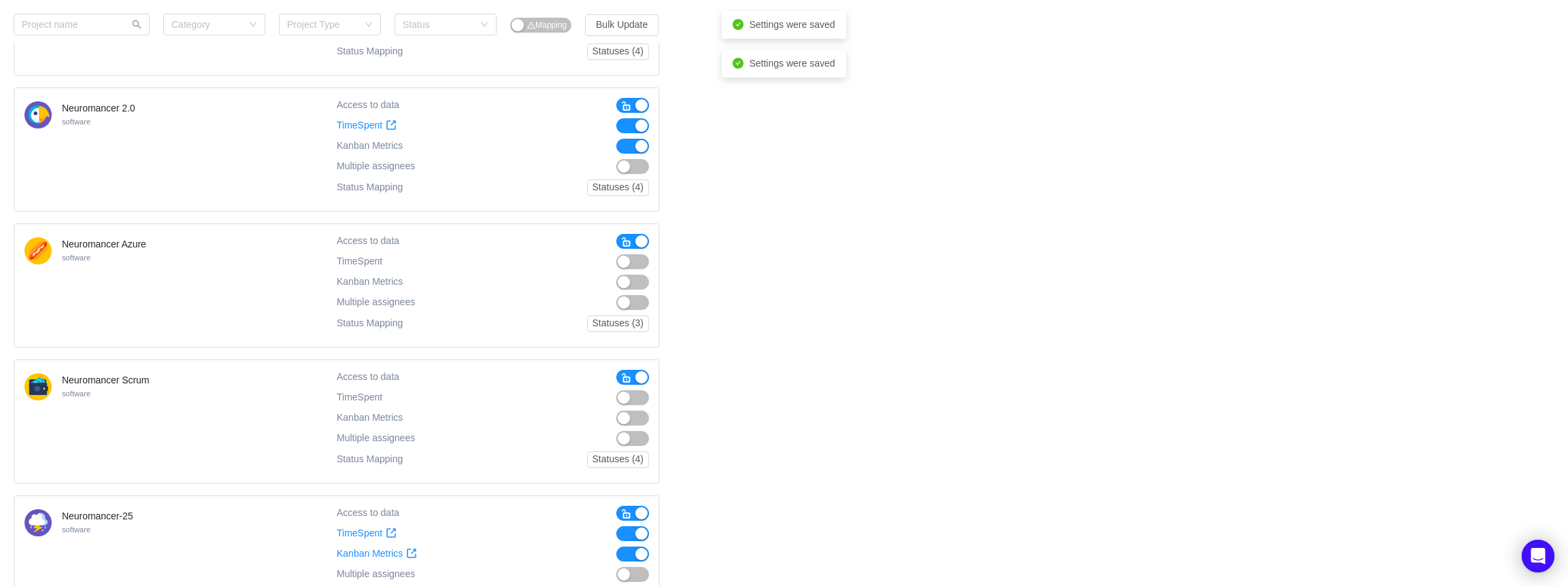
click at [633, 259] on button "button" at bounding box center [633, 262] width 33 height 15
click at [635, 279] on button "button" at bounding box center [633, 282] width 33 height 15
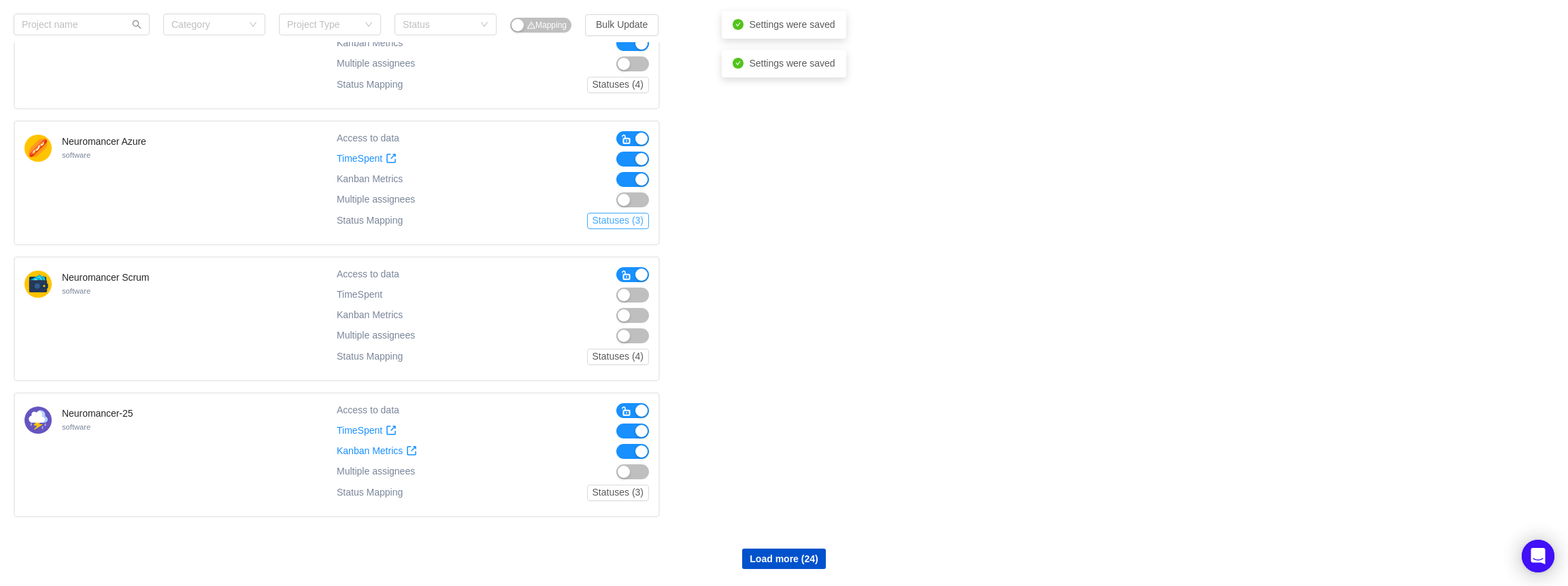
scroll to position [6427, 0]
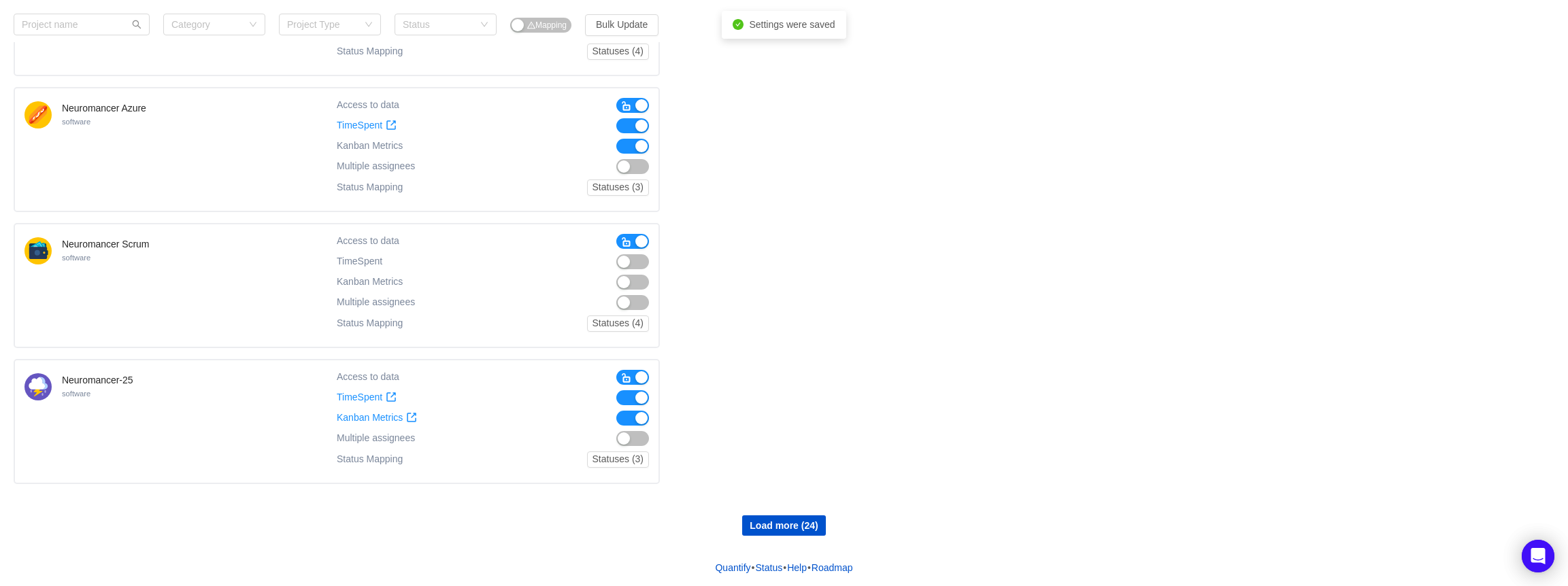
click at [635, 263] on button "button" at bounding box center [633, 262] width 33 height 15
click at [636, 277] on button "button" at bounding box center [633, 282] width 33 height 15
drag, startPoint x: 755, startPoint y: 528, endPoint x: 734, endPoint y: 494, distance: 40.0
click at [755, 528] on button "Load more (24)" at bounding box center [784, 525] width 83 height 20
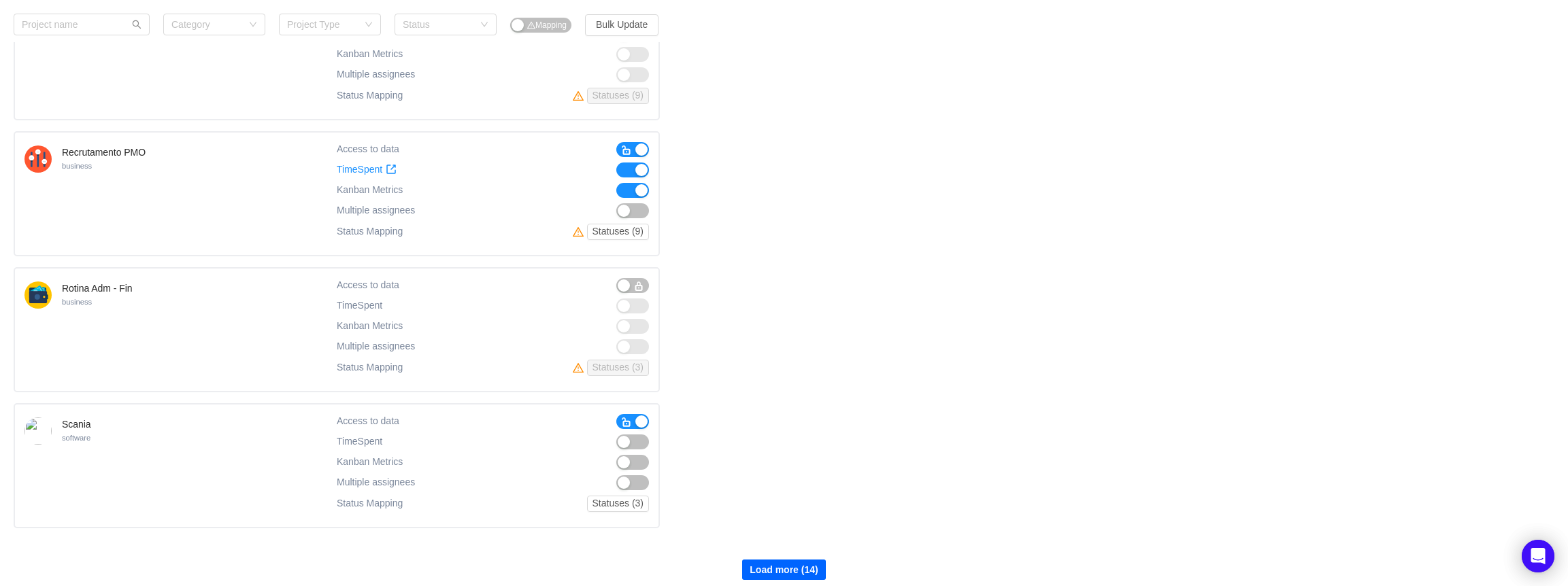
scroll to position [7718, 0]
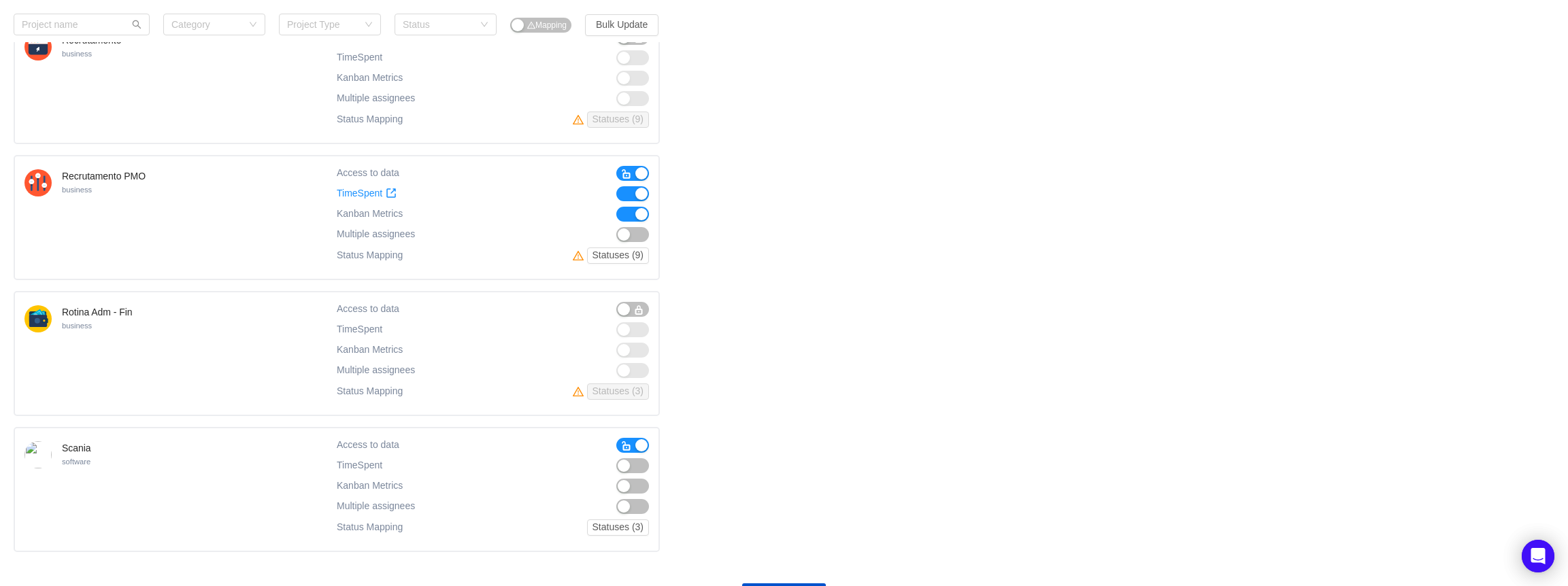
click at [621, 189] on div "Access to data TimeSpent TimeSpent Kanban Metrics Kanban Metrics Multiple assig…" at bounding box center [492, 218] width 312 height 104
drag, startPoint x: 623, startPoint y: 192, endPoint x: 626, endPoint y: 206, distance: 14.3
click at [624, 192] on button "button" at bounding box center [633, 194] width 33 height 15
click at [626, 209] on button "button" at bounding box center [633, 214] width 33 height 15
click at [627, 168] on span "button" at bounding box center [626, 173] width 11 height 11
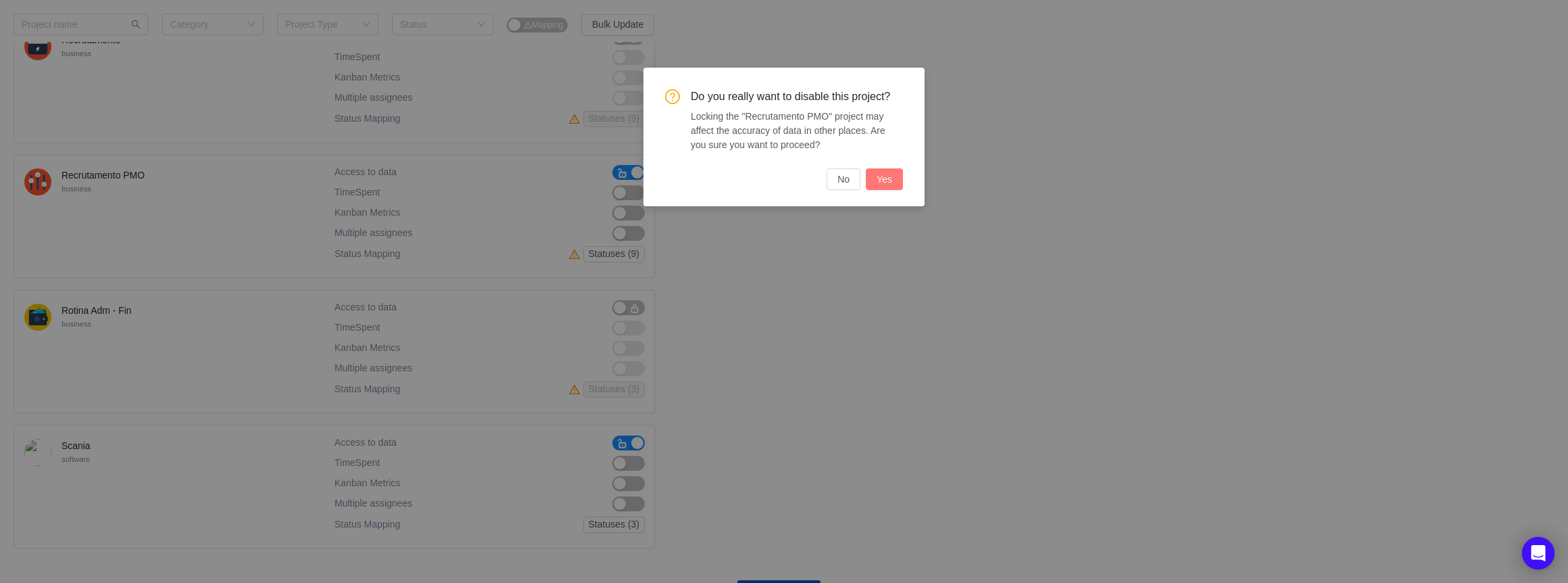
click at [891, 185] on button "Yes" at bounding box center [884, 179] width 37 height 22
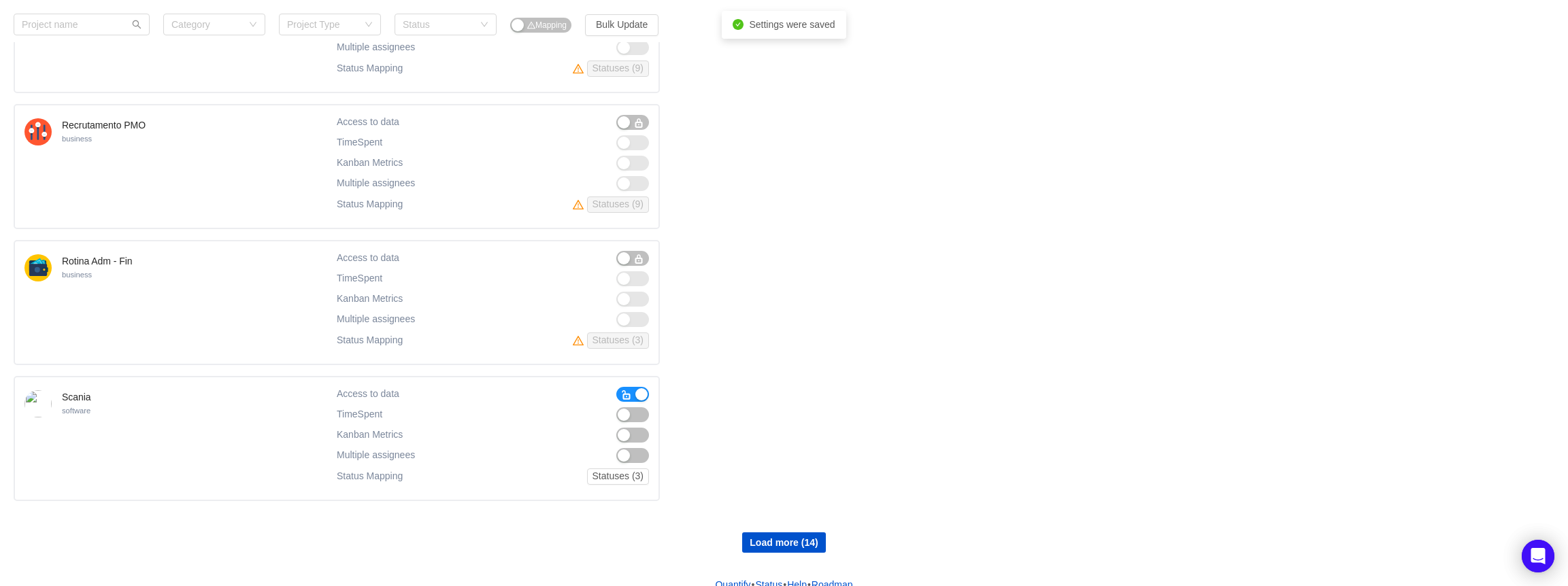
scroll to position [7786, 0]
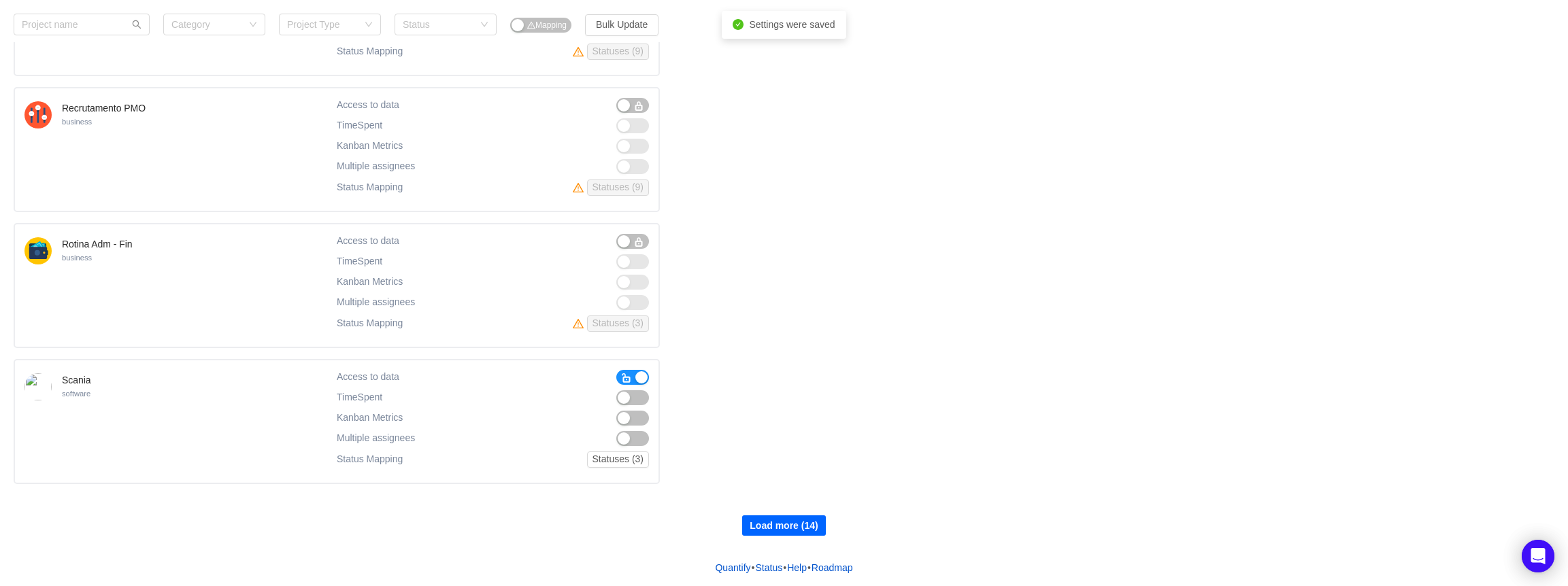
drag, startPoint x: 815, startPoint y: 528, endPoint x: 784, endPoint y: 499, distance: 42.4
click at [815, 528] on button "Load more (14)" at bounding box center [784, 525] width 83 height 20
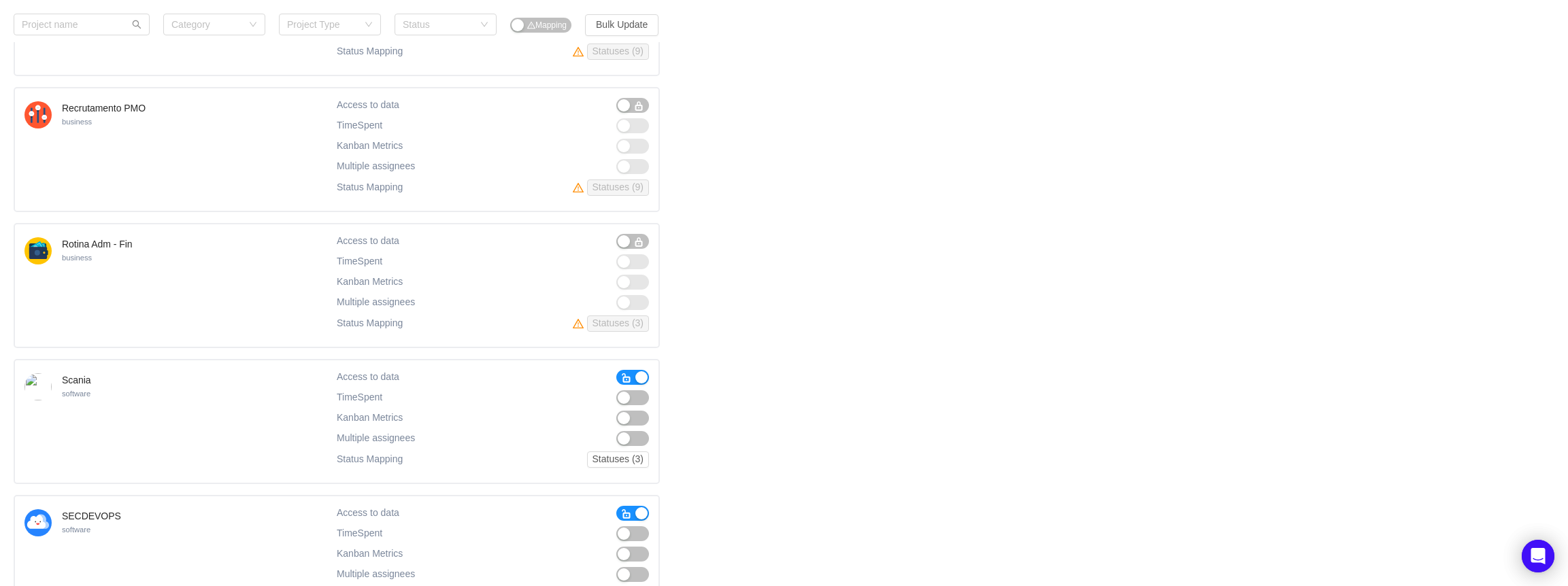
click at [640, 399] on button "button" at bounding box center [633, 398] width 33 height 15
click at [642, 410] on button "button" at bounding box center [633, 418] width 33 height 15
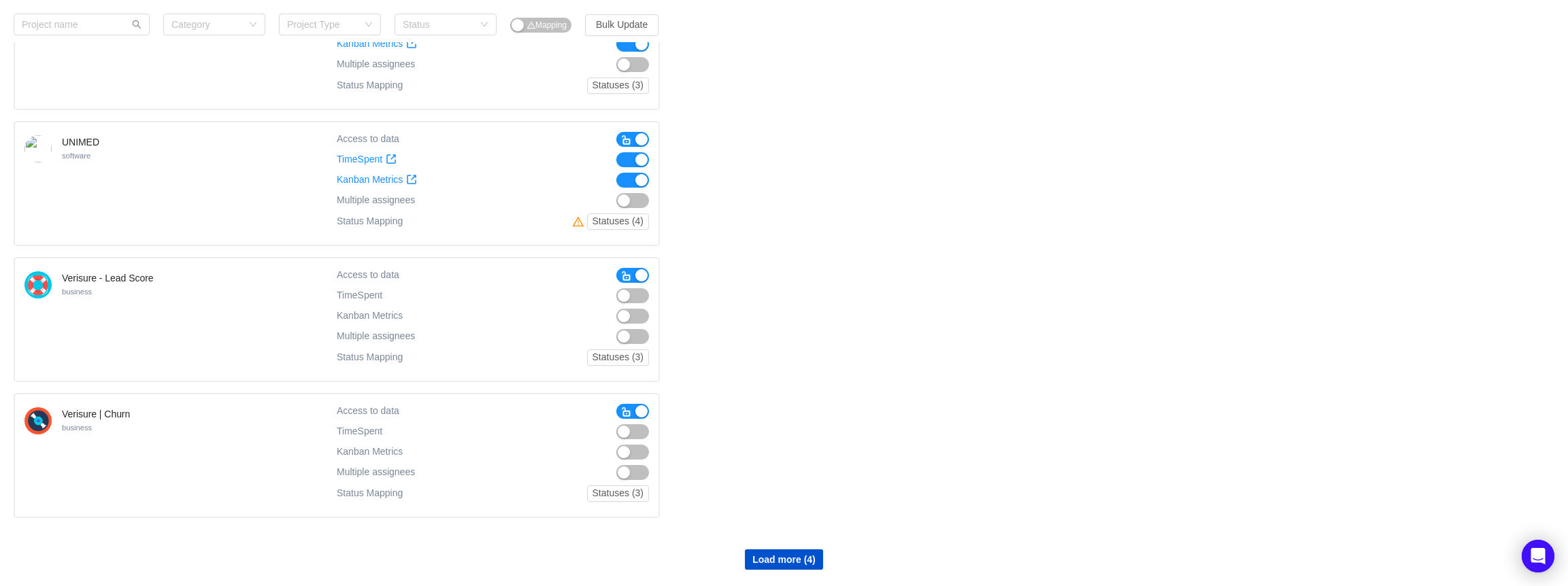
scroll to position [9145, 0]
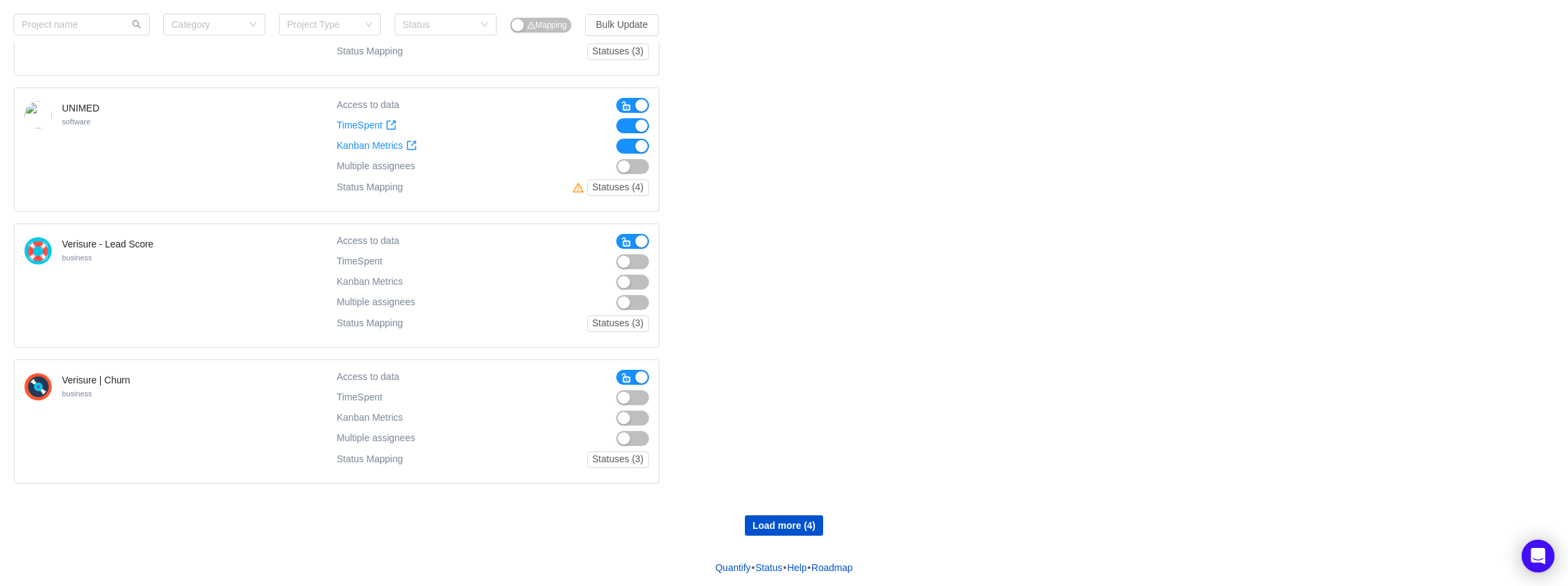
click at [640, 266] on button "button" at bounding box center [633, 262] width 33 height 15
click at [639, 278] on button "button" at bounding box center [633, 282] width 33 height 15
click at [644, 398] on button "button" at bounding box center [633, 398] width 33 height 15
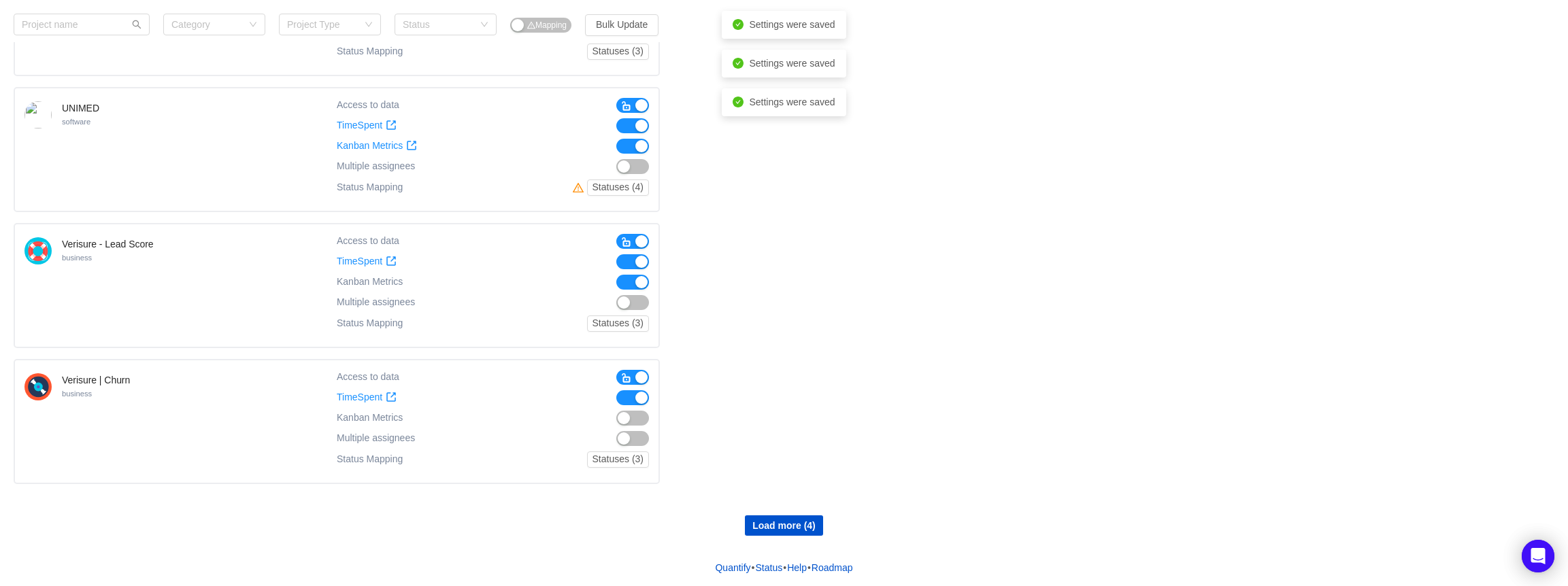
click at [640, 414] on button "button" at bounding box center [633, 418] width 33 height 15
click at [759, 532] on button "Load more (4)" at bounding box center [784, 525] width 78 height 20
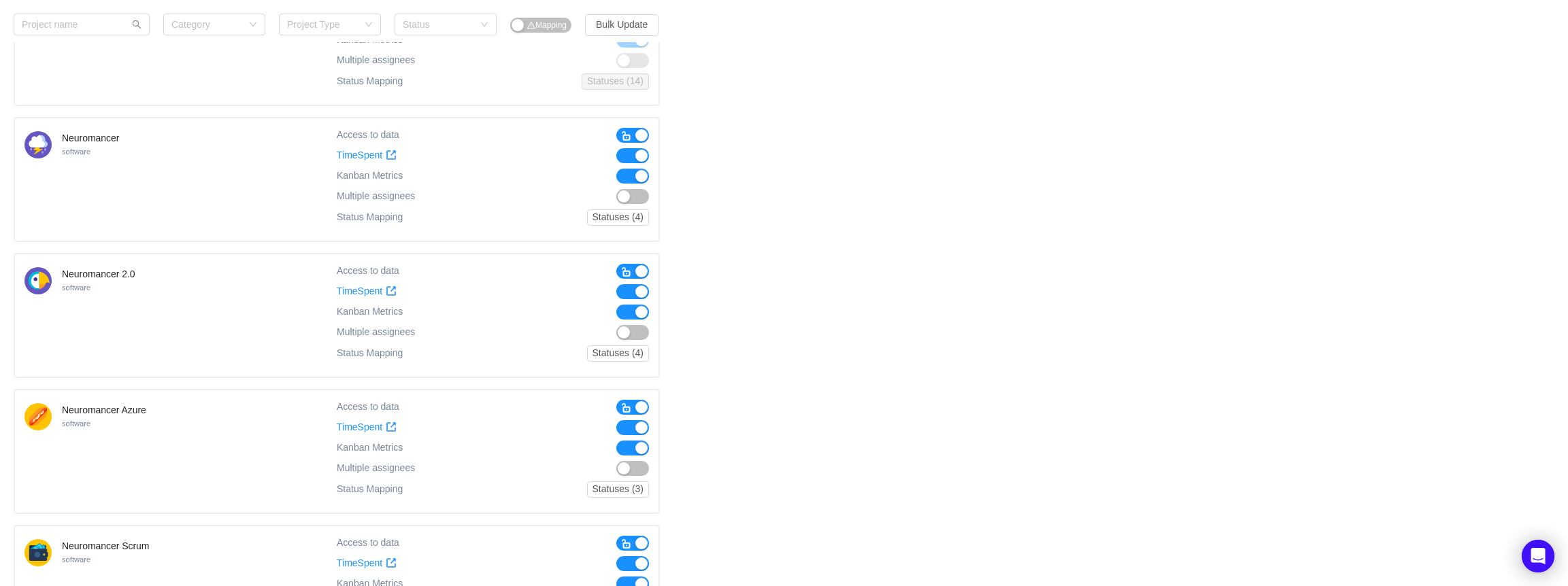
scroll to position [6114, 0]
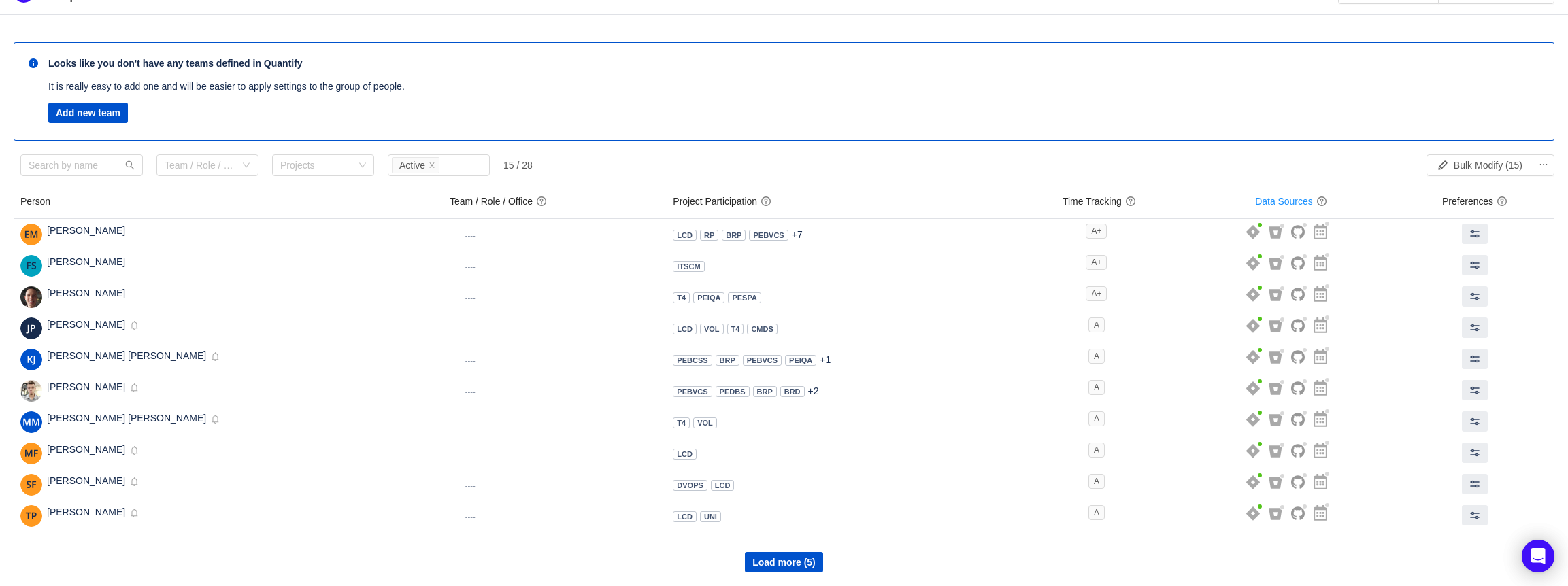
scroll to position [29, 0]
click at [762, 557] on button "Load more (5)" at bounding box center [784, 561] width 78 height 20
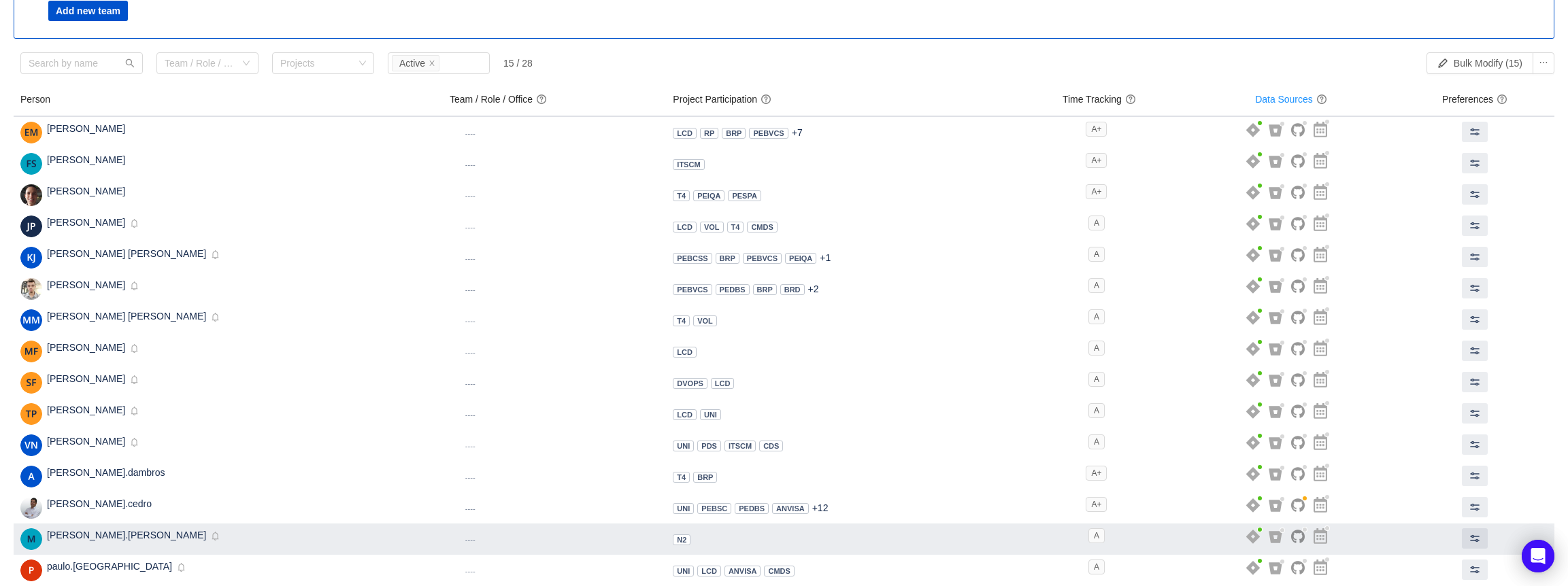
scroll to position [144, 0]
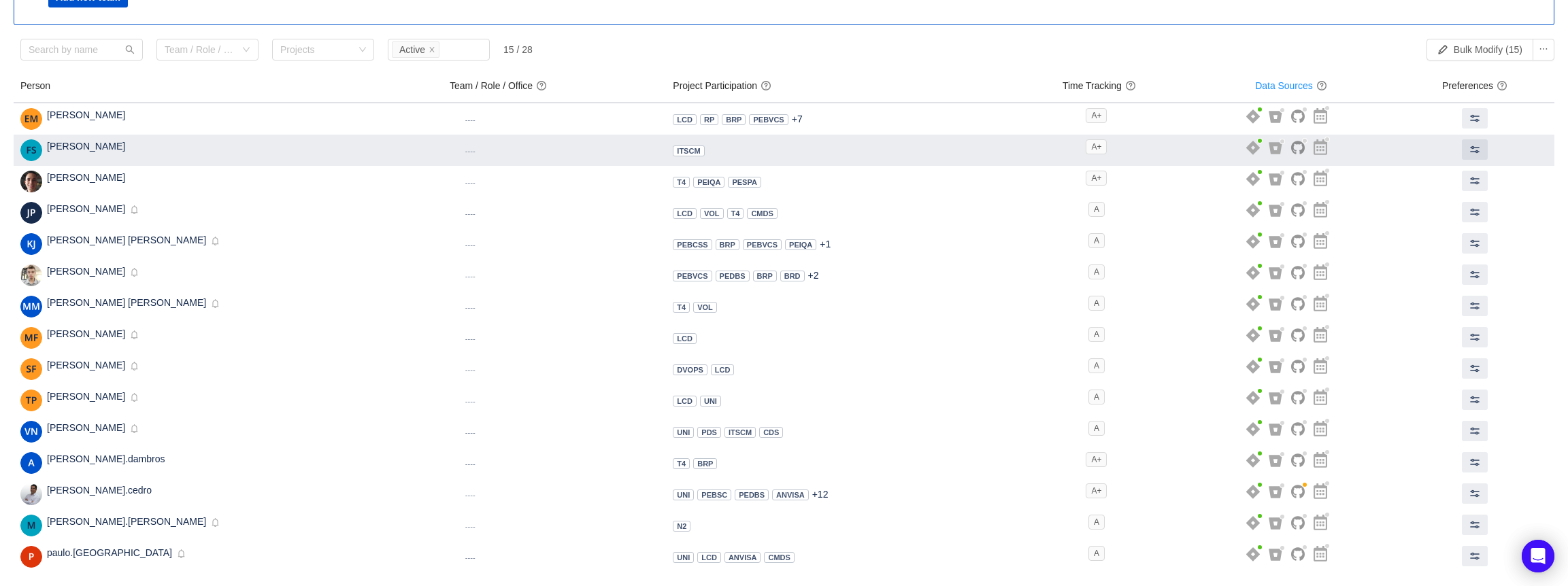
click at [90, 147] on span "Flávia Simas" at bounding box center [86, 145] width 78 height 11
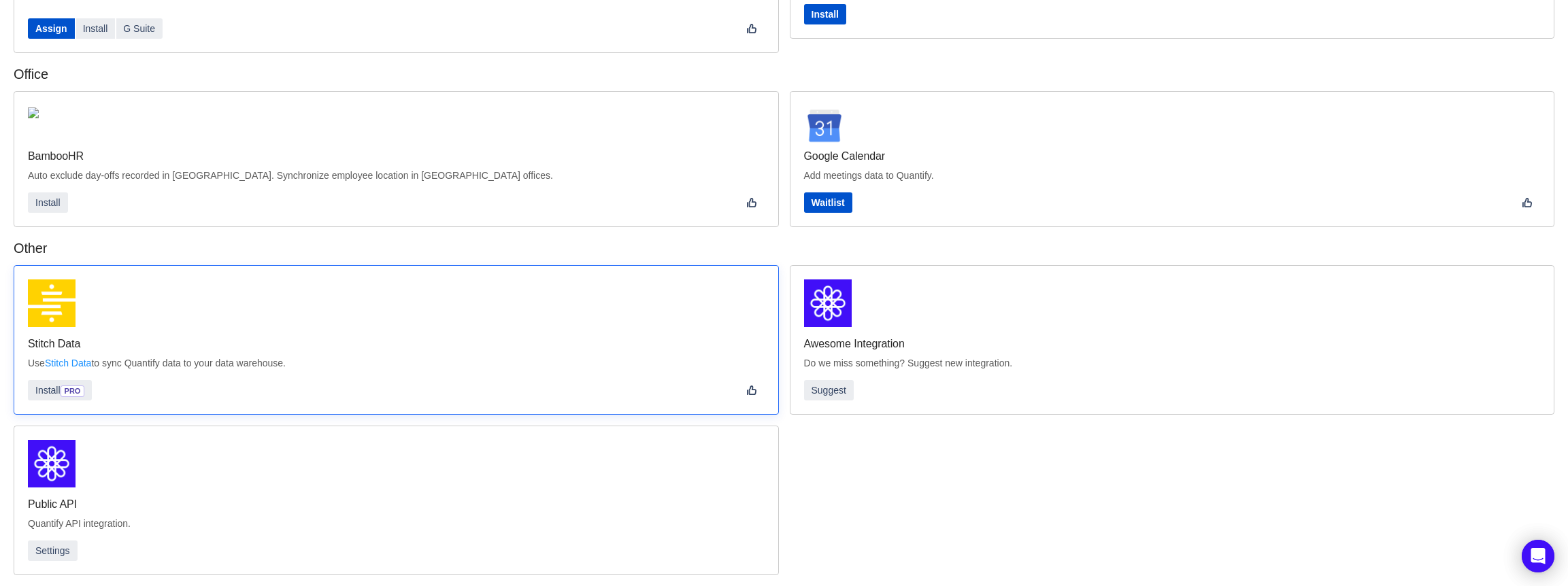
scroll to position [356, 0]
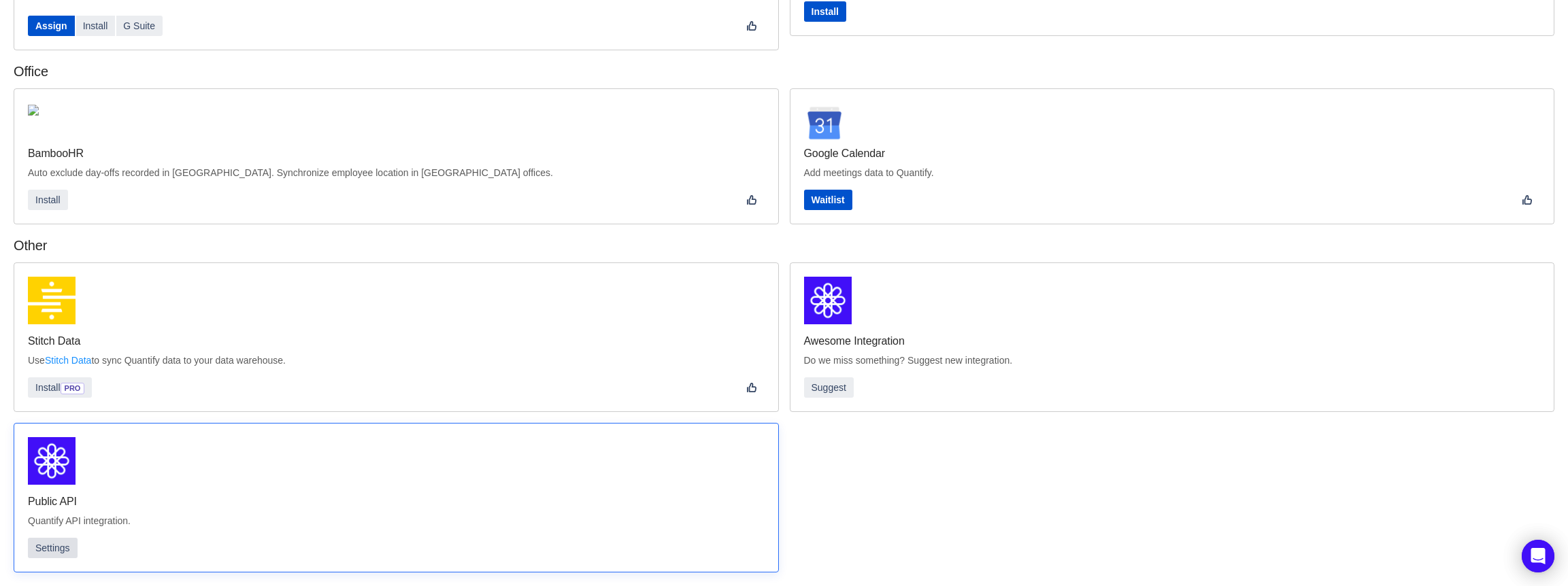
click at [54, 545] on button "Settings" at bounding box center [53, 548] width 50 height 20
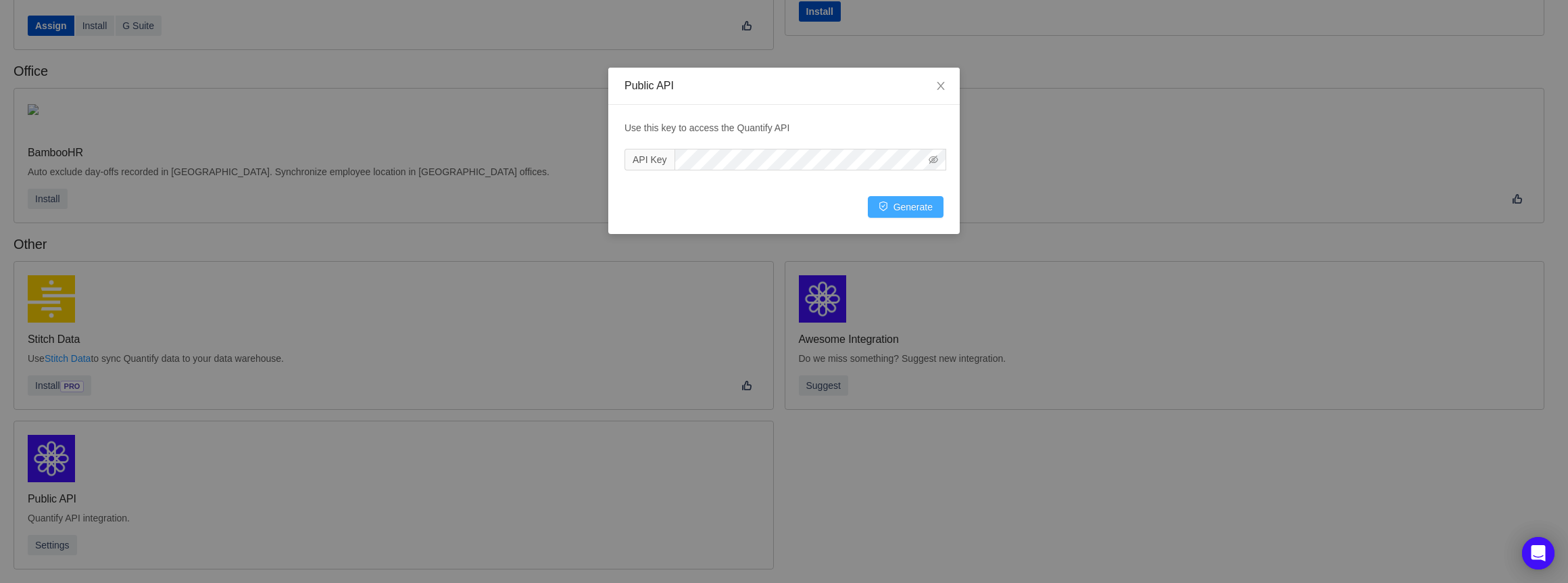
click at [910, 214] on button "Generate" at bounding box center [905, 206] width 75 height 22
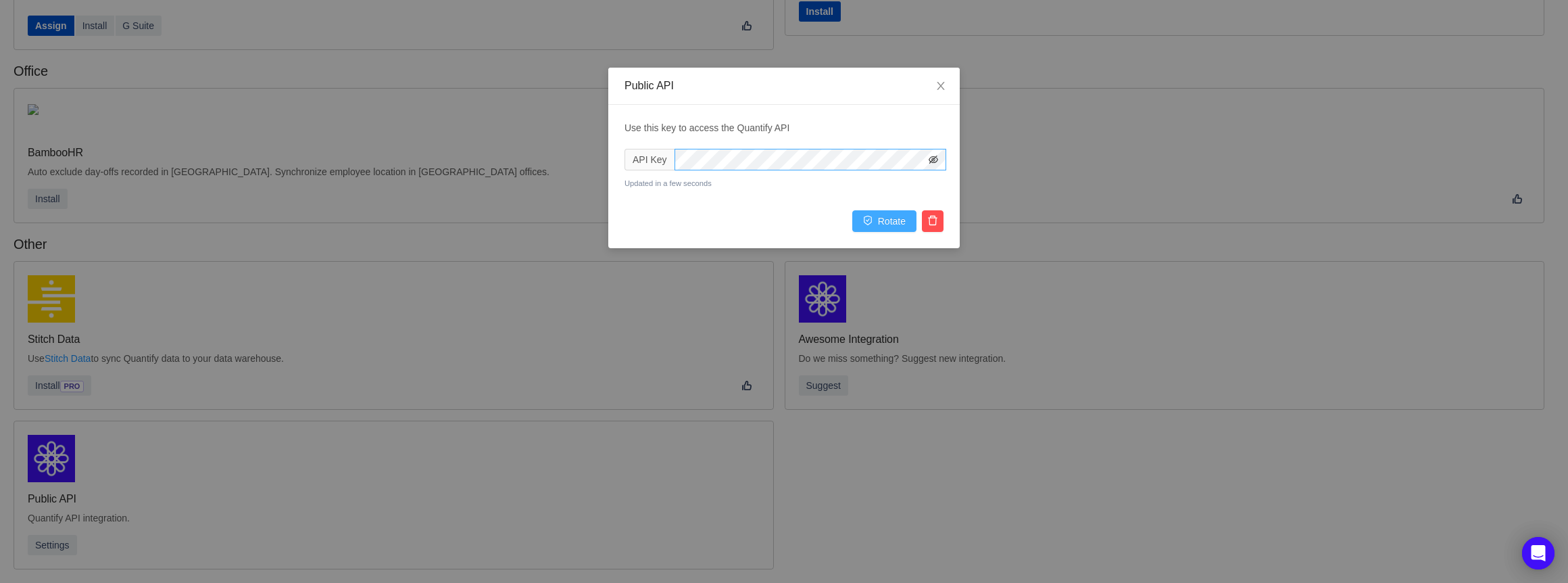
click at [930, 156] on icon "icon: eye-invisible" at bounding box center [934, 160] width 10 height 10
click at [609, 115] on div "Use this key to access the Quantify API API Key Updated in a few seconds Rotate" at bounding box center [784, 177] width 352 height 143
click at [936, 87] on icon "icon: close" at bounding box center [940, 85] width 11 height 11
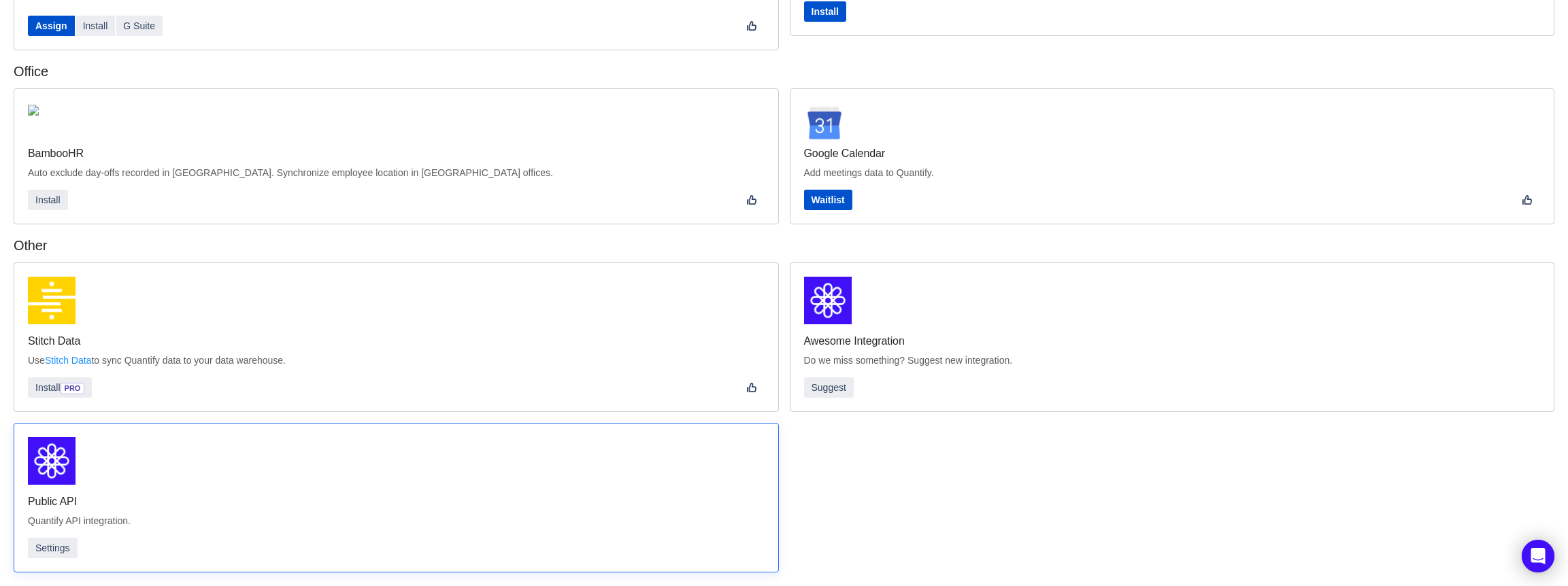
click at [73, 558] on div "Public API Quantify API integration. Settings" at bounding box center [396, 498] width 765 height 150
click at [70, 548] on button "Settings" at bounding box center [53, 548] width 50 height 20
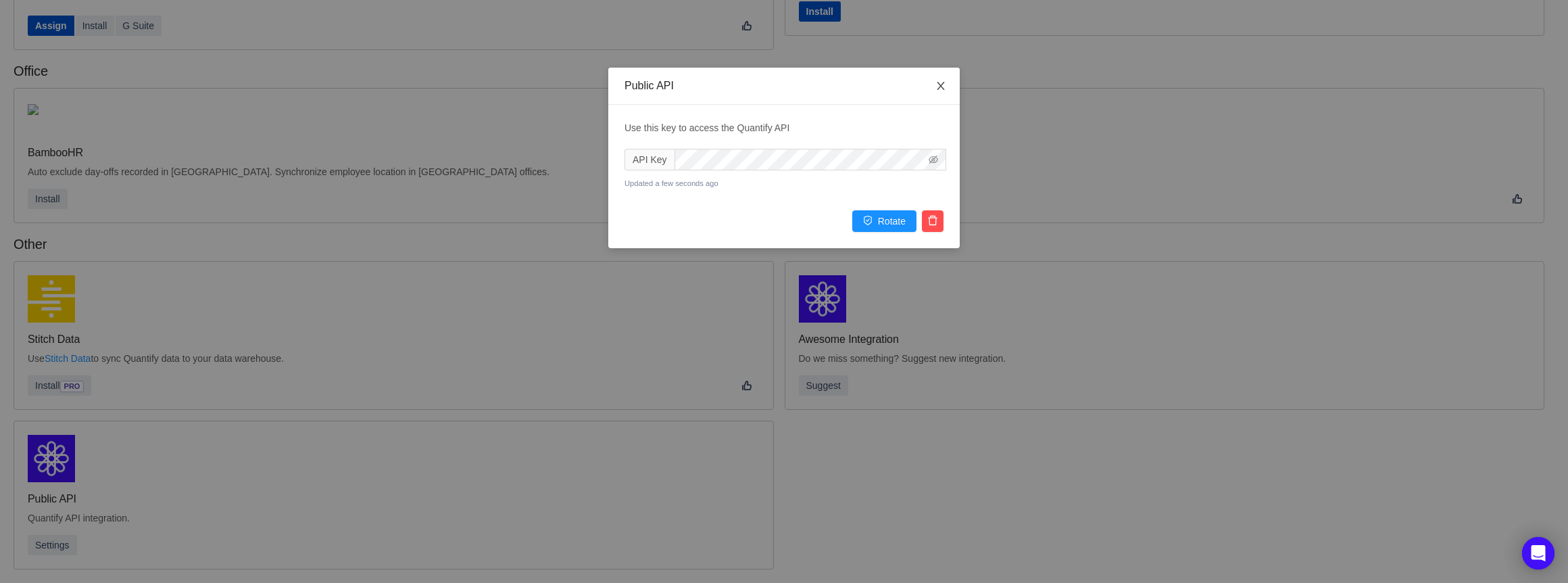
click at [943, 96] on span "Close" at bounding box center [941, 87] width 38 height 38
